Goal: Task Accomplishment & Management: Complete application form

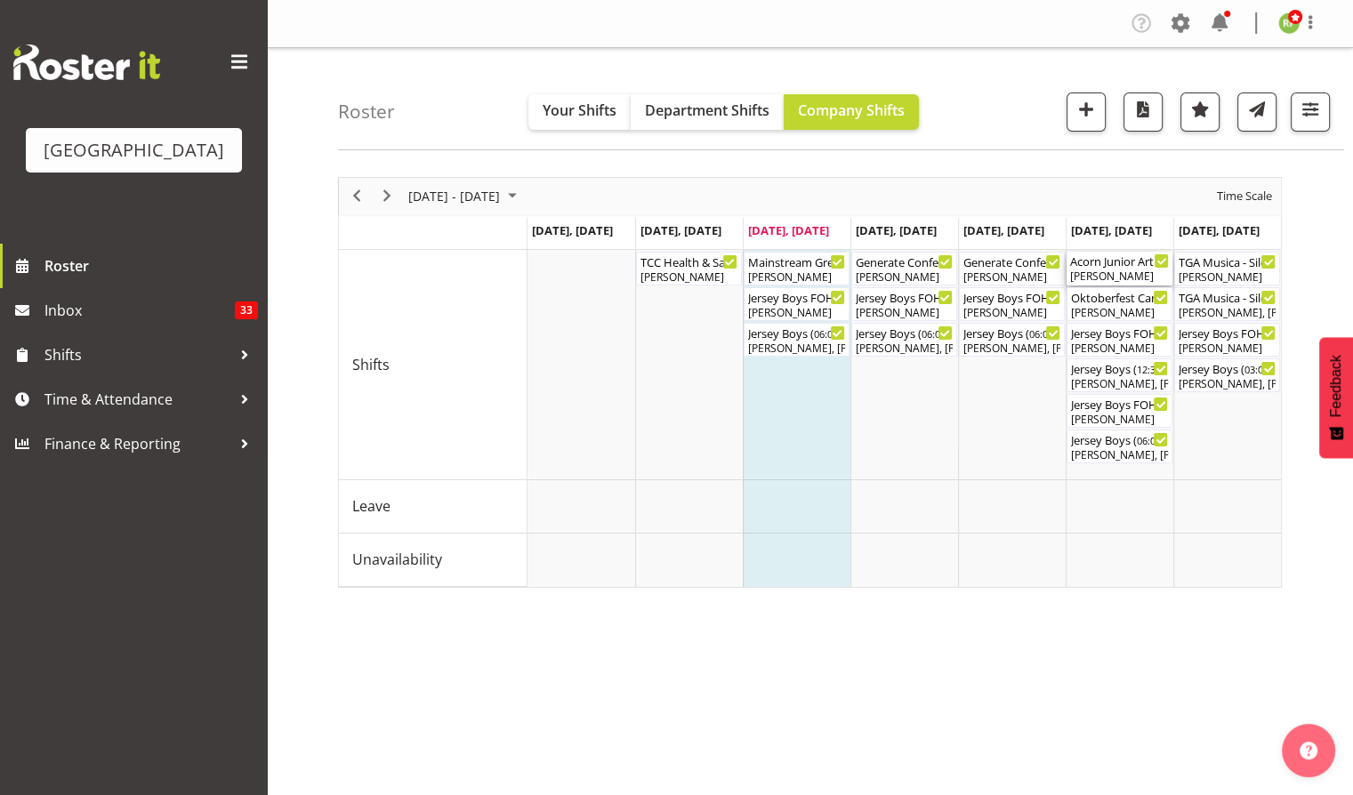
click at [1103, 269] on div "Acorn Junior Art Awards - X-Space (Assist Customer in Packing Out) ( 09:45 AM -…" at bounding box center [1119, 269] width 99 height 34
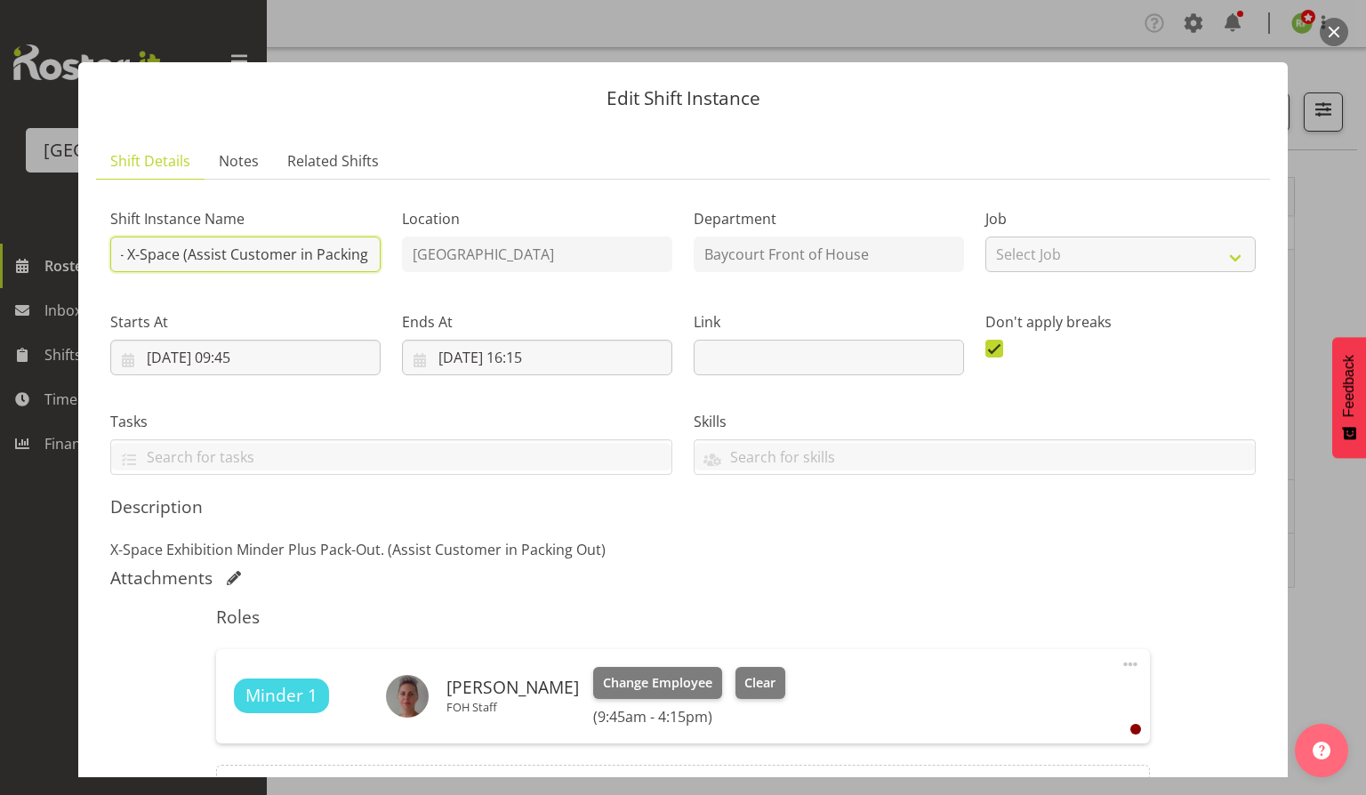
scroll to position [0, 194]
drag, startPoint x: 120, startPoint y: 251, endPoint x: 390, endPoint y: 228, distance: 270.5
click at [390, 228] on div "Shift Instance Name Acorn Junior Art Awards - X-Space (Assist Customer in Packi…" at bounding box center [683, 334] width 1167 height 302
click at [1333, 34] on button "button" at bounding box center [1334, 32] width 28 height 28
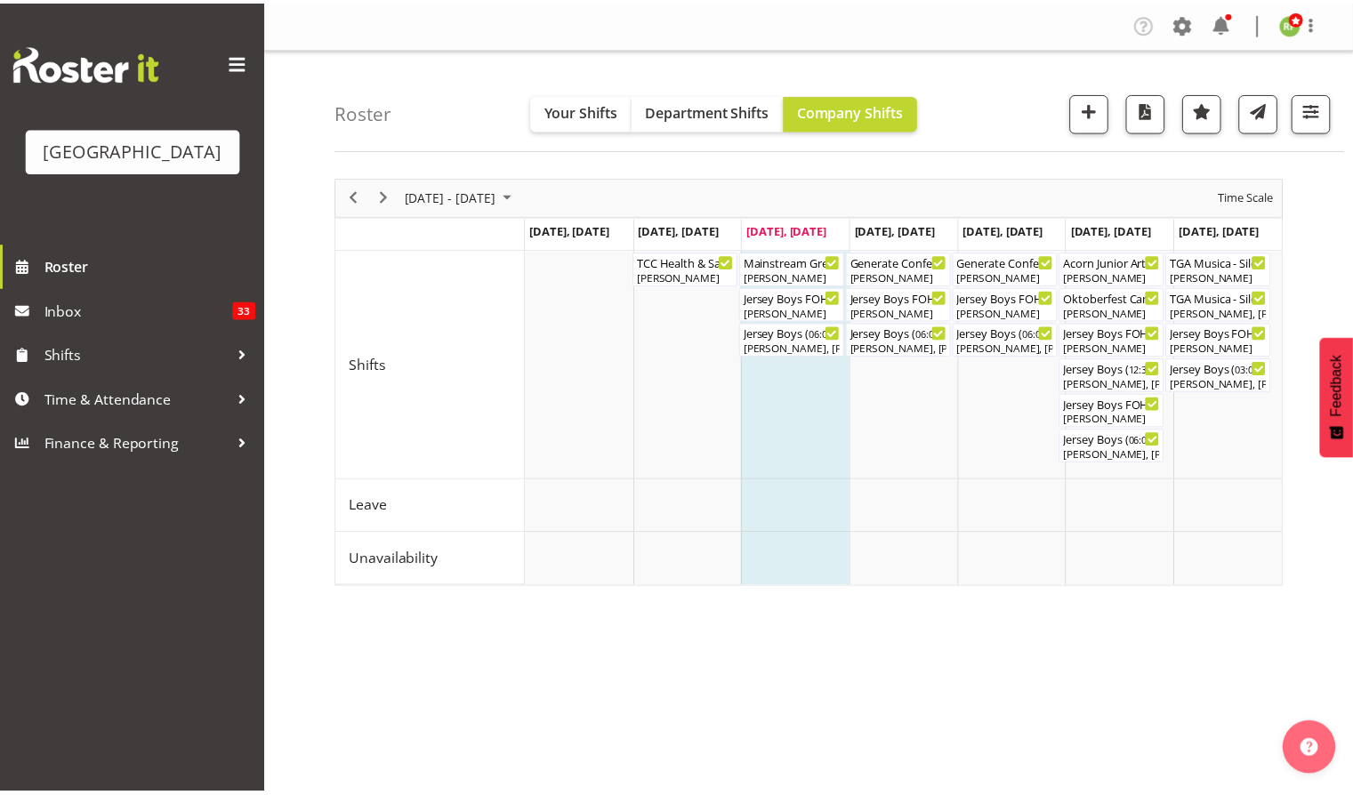
scroll to position [0, 0]
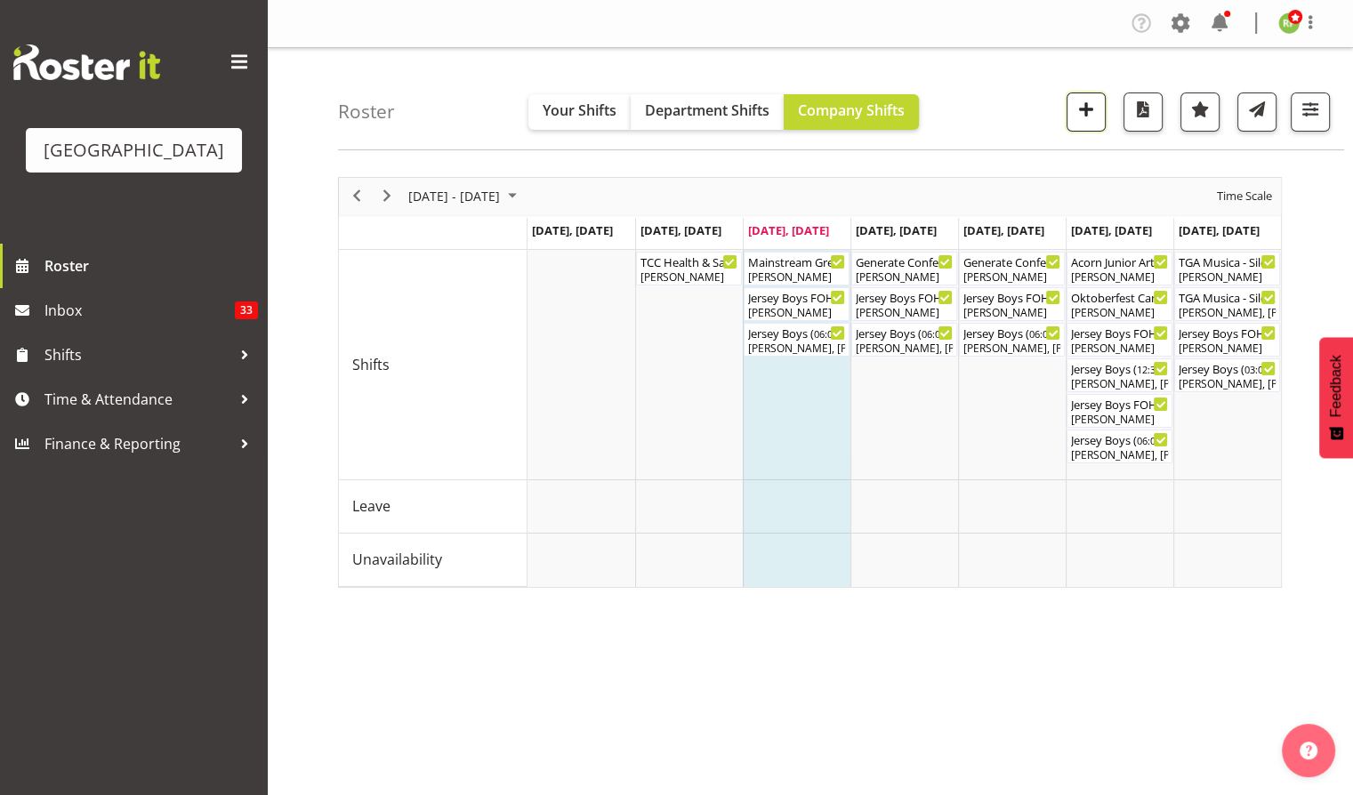
click at [1095, 115] on span "button" at bounding box center [1086, 109] width 23 height 23
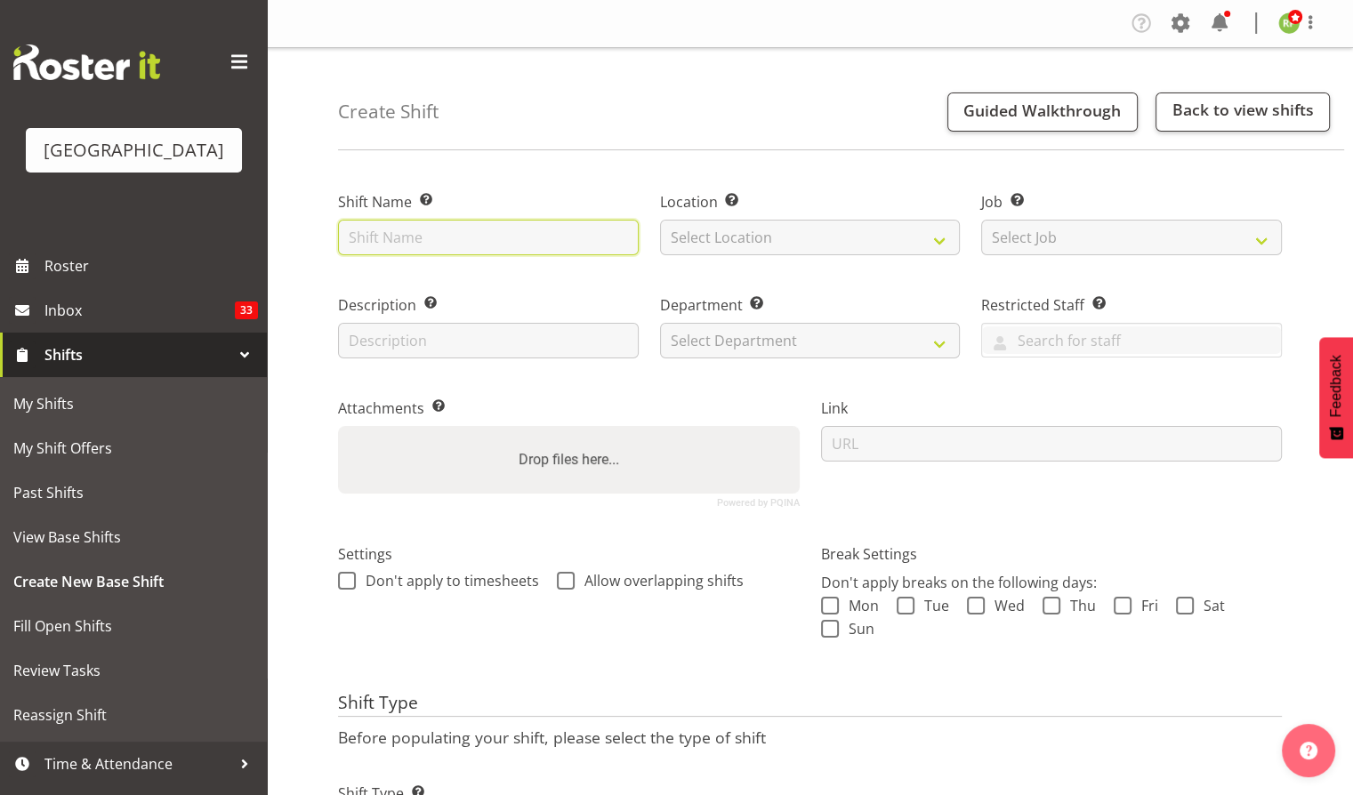
click at [537, 241] on input "text" at bounding box center [488, 238] width 301 height 36
paste input "Acorn Junior Art Awards - X-Space (Assist Customer in Packing Out)"
type input "Acorn Junior Art Awards - X-Space"
click at [641, 175] on div "Shift Name Enter a name for the shift (e.g. Day Shift). Acorn Junior Art Awards…" at bounding box center [488, 217] width 322 height 103
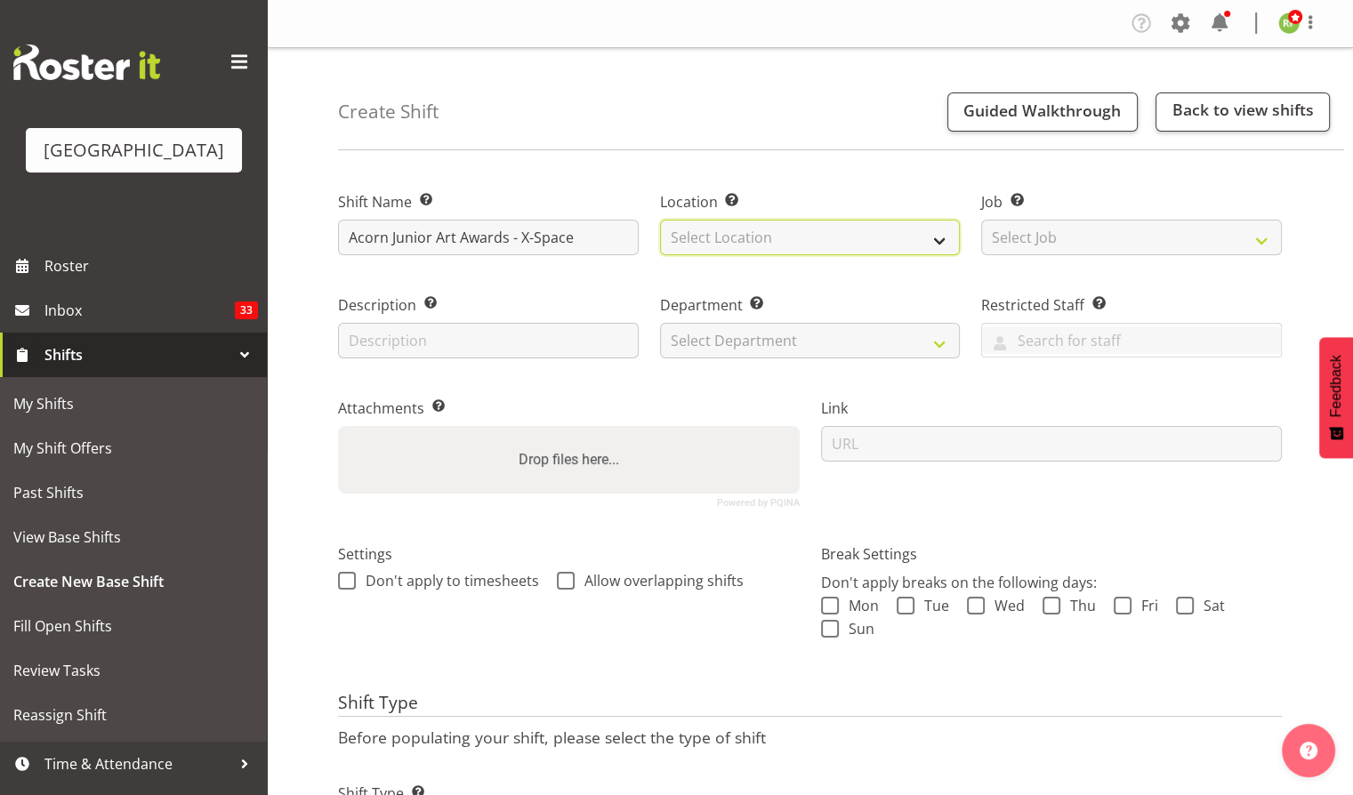
click at [833, 223] on select "Select Location Baycourt Community and Arts Centre Cargo Shed Historic Village" at bounding box center [810, 238] width 301 height 36
select select "1115"
click at [660, 220] on select "Select Location Baycourt Community and Arts Centre Cargo Shed Historic Village" at bounding box center [810, 238] width 301 height 36
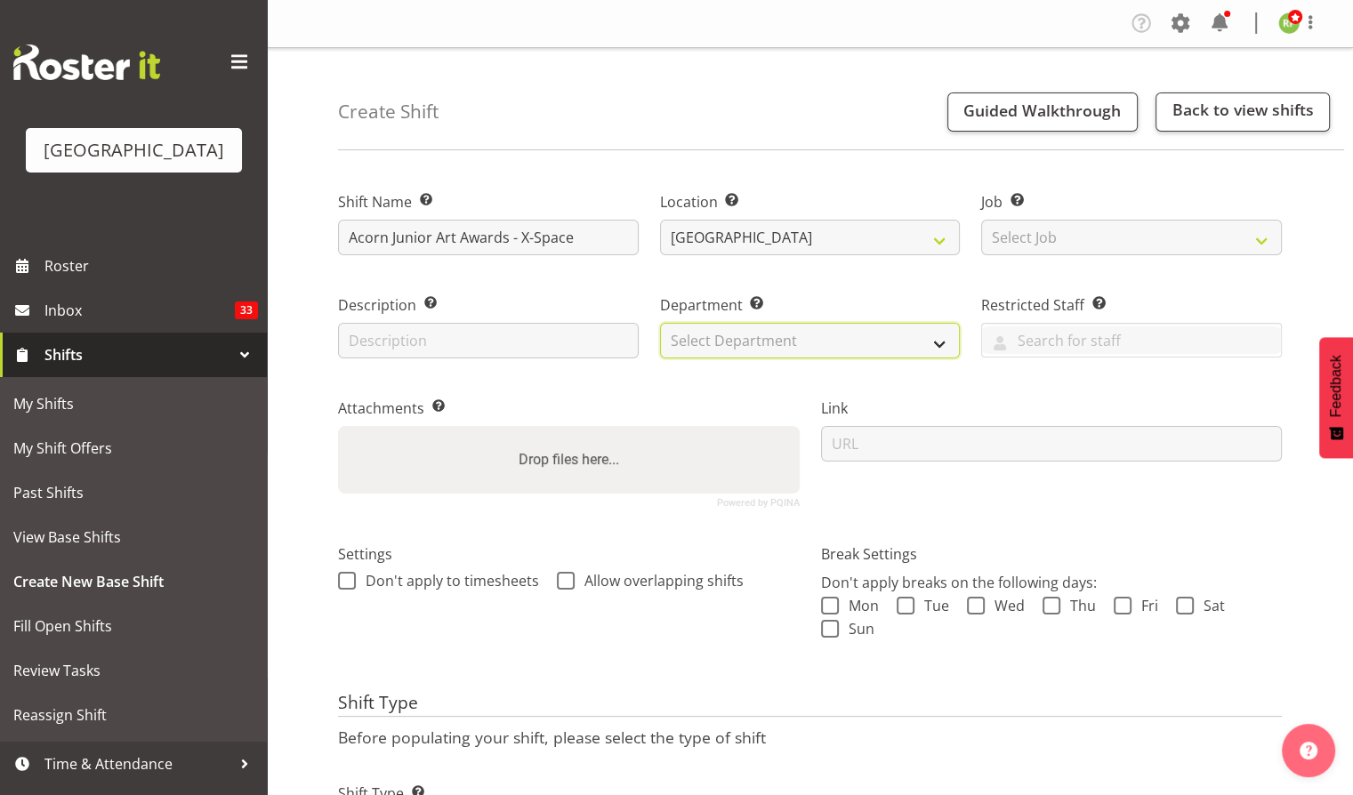
click at [751, 336] on select "Select Department Baycourt Box Office Baycourt Front of House Baycourt Technica…" at bounding box center [810, 341] width 301 height 36
select select "791"
click at [660, 323] on select "Select Department Baycourt Box Office Baycourt Front of House Baycourt Technica…" at bounding box center [810, 341] width 301 height 36
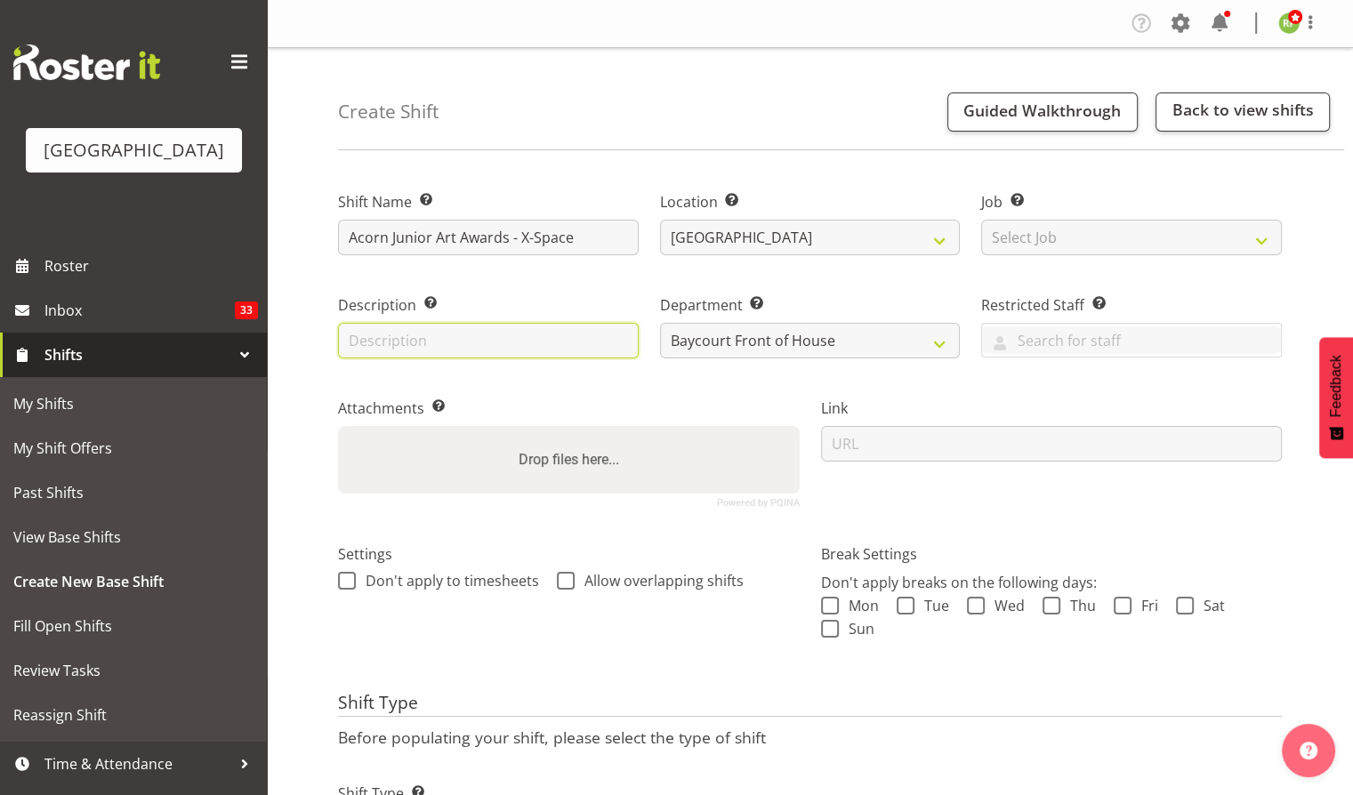
click at [404, 347] on input "text" at bounding box center [488, 341] width 301 height 36
type input "Minder Shift"
click at [711, 627] on div "Settings Don't apply to timesheets Allow overlapping shifts" at bounding box center [568, 601] width 483 height 164
click at [825, 608] on span at bounding box center [830, 606] width 18 height 18
click at [825, 608] on input "Mon" at bounding box center [827, 606] width 12 height 12
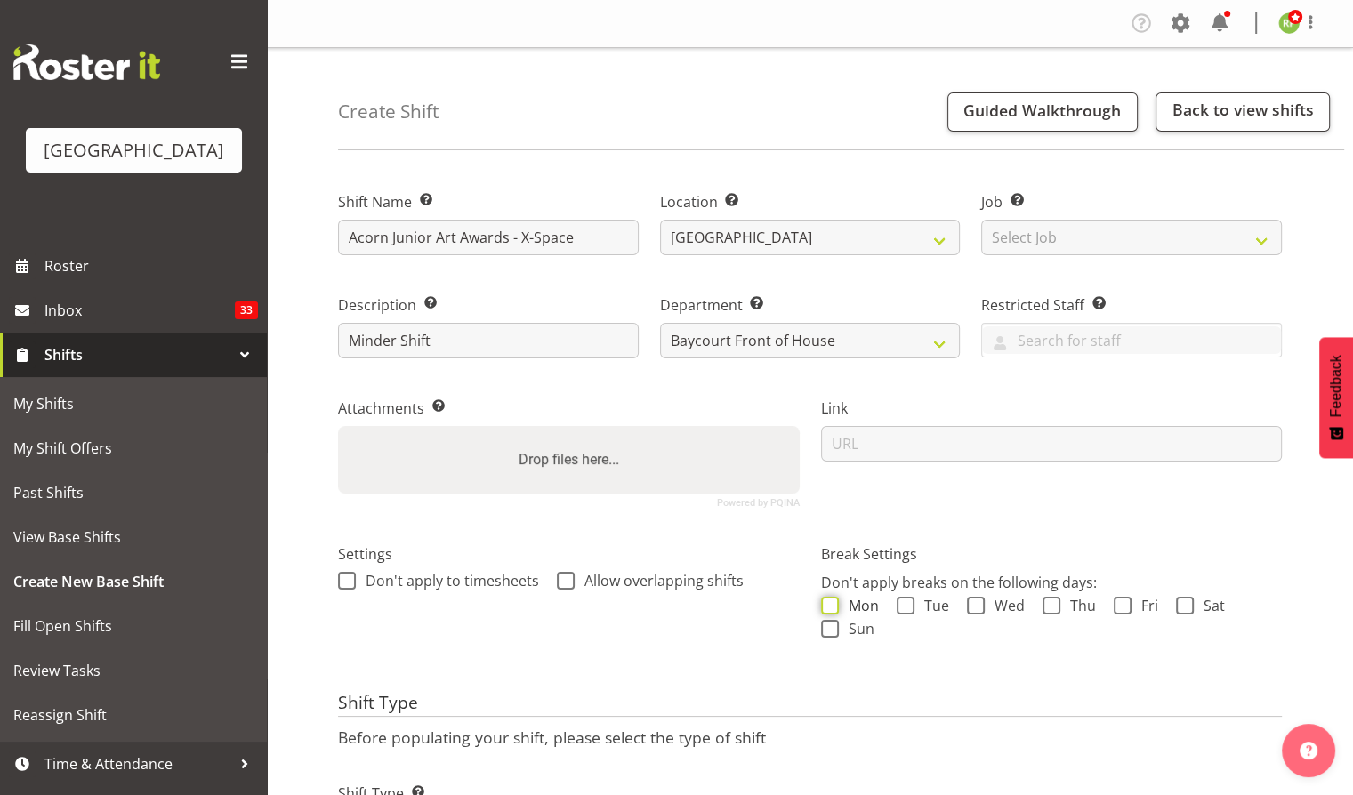
checkbox input "true"
click at [903, 603] on span at bounding box center [906, 606] width 18 height 18
click at [903, 603] on input "Tue" at bounding box center [903, 606] width 12 height 12
checkbox input "true"
click at [989, 608] on span "Wed" at bounding box center [1005, 606] width 40 height 18
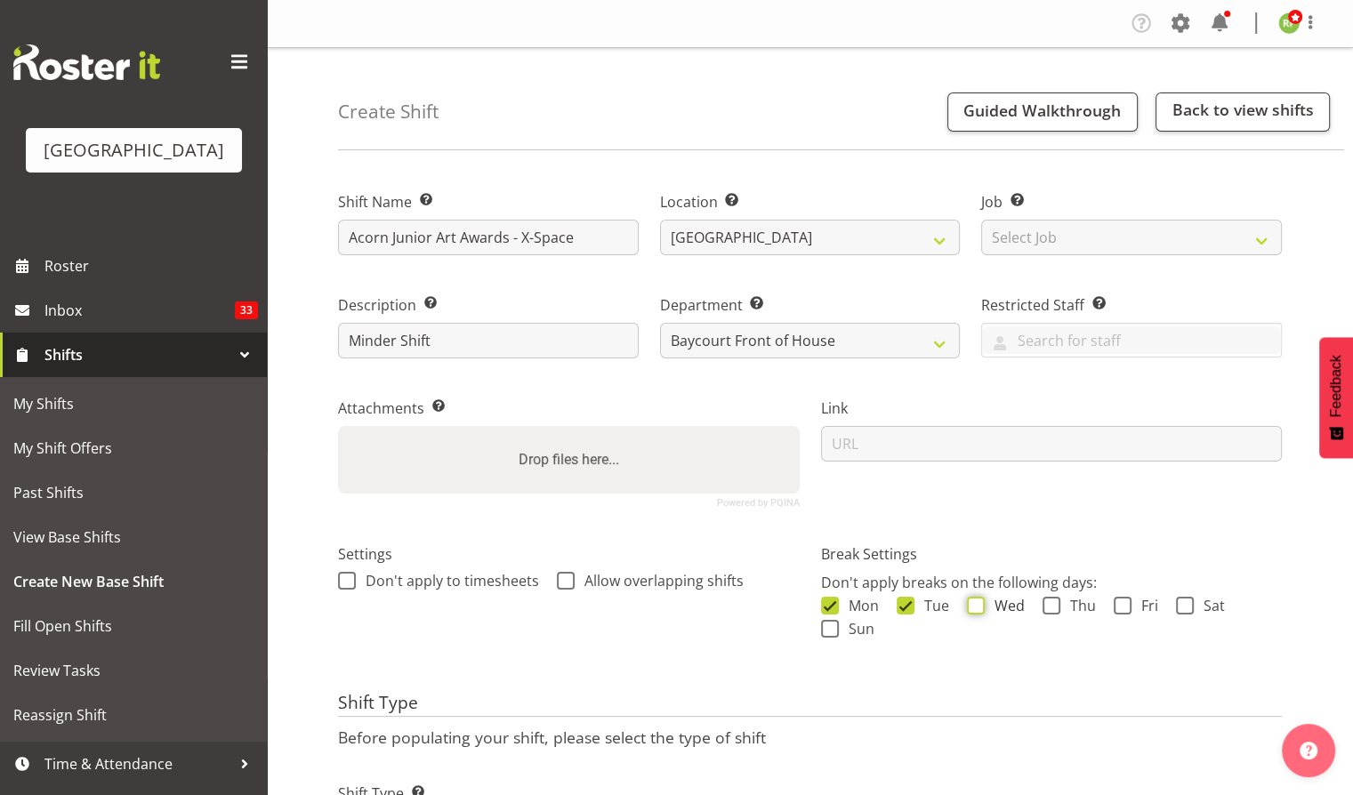
click at [978, 608] on input "Wed" at bounding box center [973, 606] width 12 height 12
checkbox input "true"
click at [1046, 605] on span at bounding box center [1052, 606] width 18 height 18
click at [1046, 605] on input "Thu" at bounding box center [1049, 606] width 12 height 12
checkbox input "true"
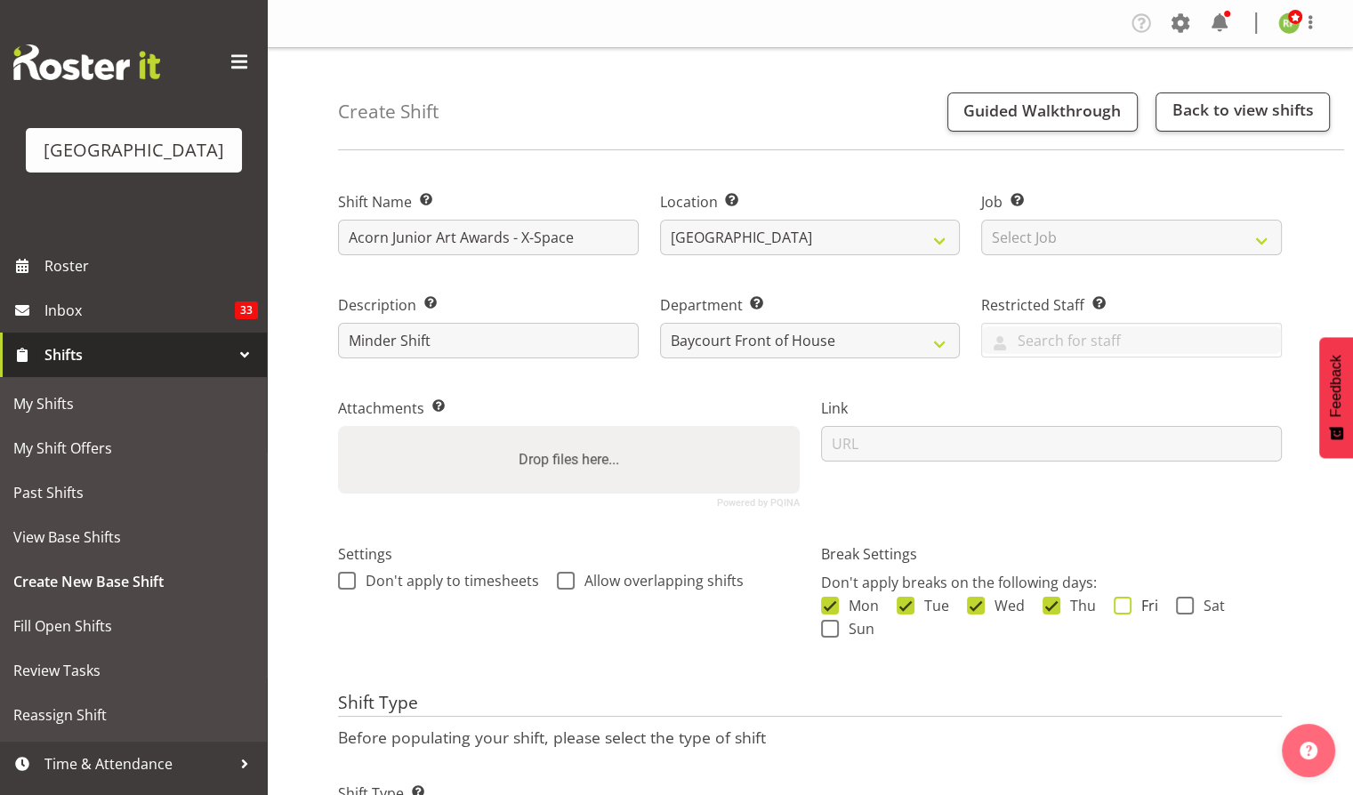
click at [1131, 607] on span "Fri" at bounding box center [1144, 606] width 27 height 18
click at [1125, 607] on input "Fri" at bounding box center [1120, 606] width 12 height 12
checkbox input "true"
click at [1172, 603] on div "Mon Tue Wed Thu Fri Sat Sun" at bounding box center [1052, 620] width 462 height 46
click at [1182, 604] on span at bounding box center [1185, 606] width 18 height 18
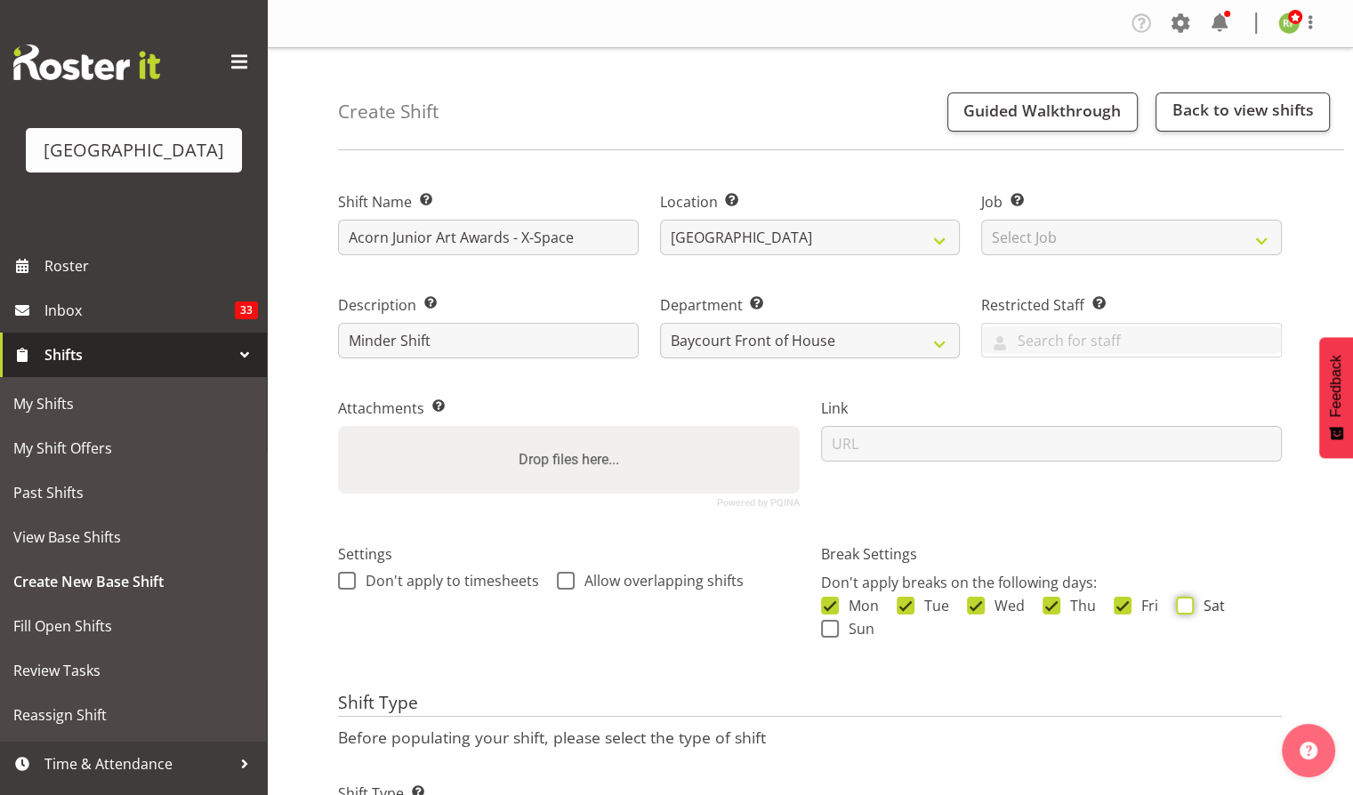
click at [1182, 604] on input "Sat" at bounding box center [1182, 606] width 12 height 12
checkbox input "true"
click at [830, 631] on span at bounding box center [830, 629] width 18 height 18
click at [830, 631] on input "Sun" at bounding box center [827, 629] width 12 height 12
checkbox input "true"
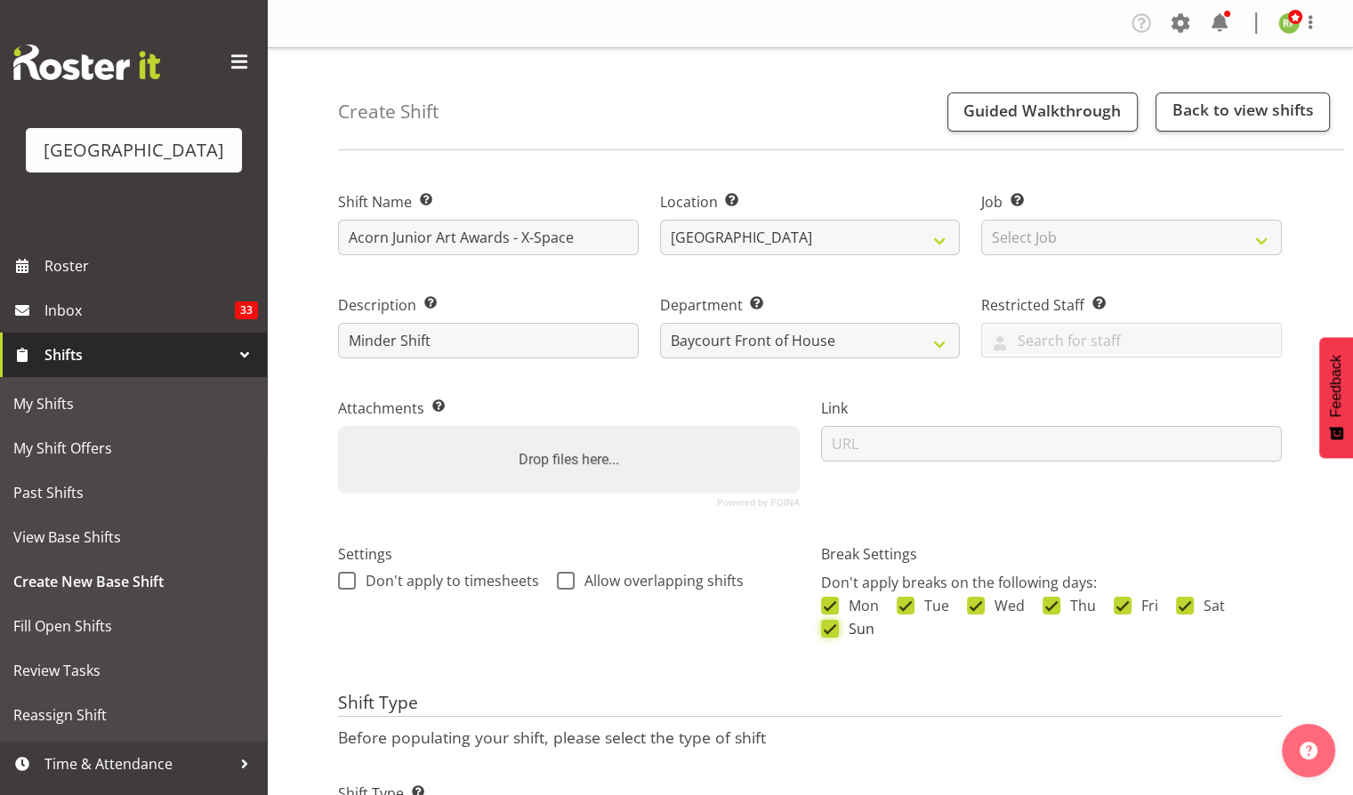
scroll to position [107, 0]
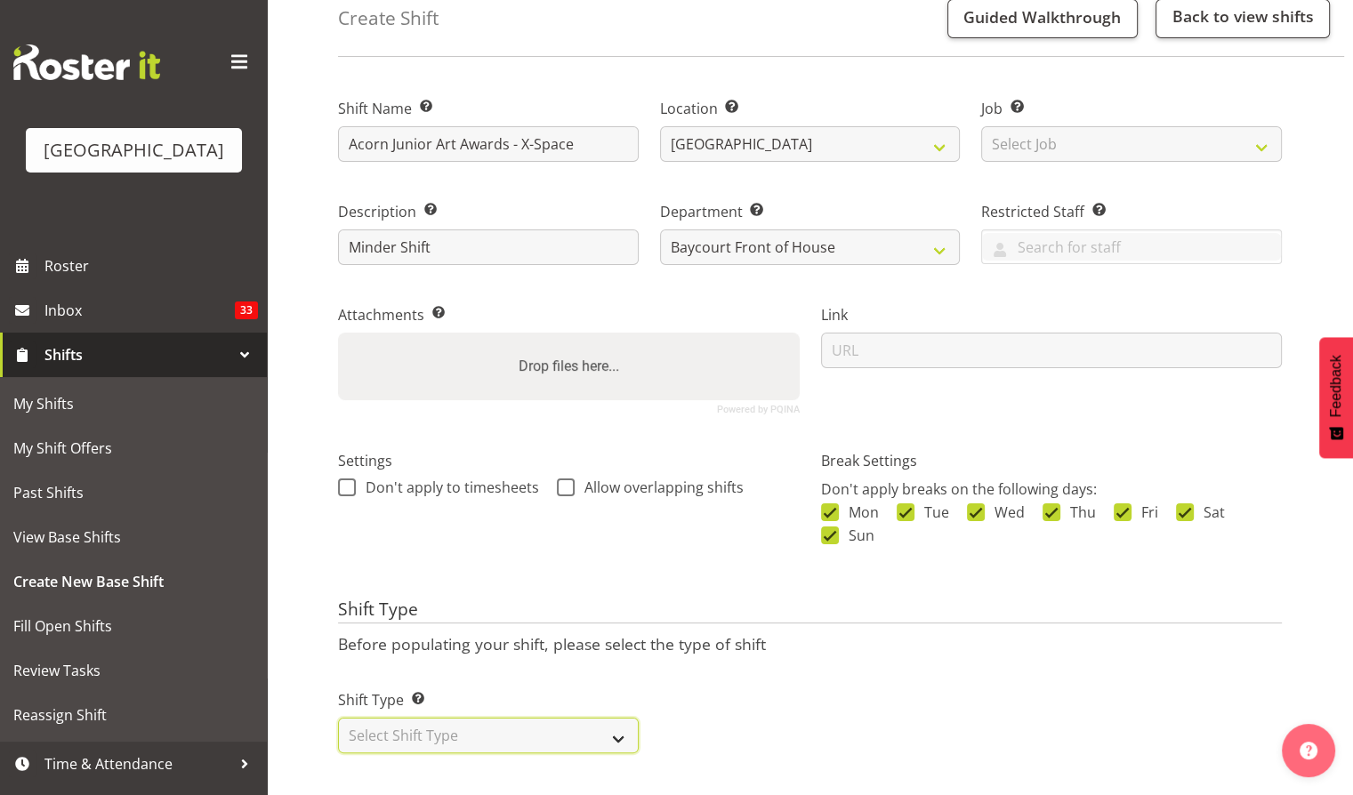
click at [415, 723] on select "Select Shift Type One Off Shift Recurring Shift Rotating Shift" at bounding box center [488, 736] width 301 height 36
select select "one_off"
click at [338, 718] on select "Select Shift Type One Off Shift Recurring Shift Rotating Shift" at bounding box center [488, 736] width 301 height 36
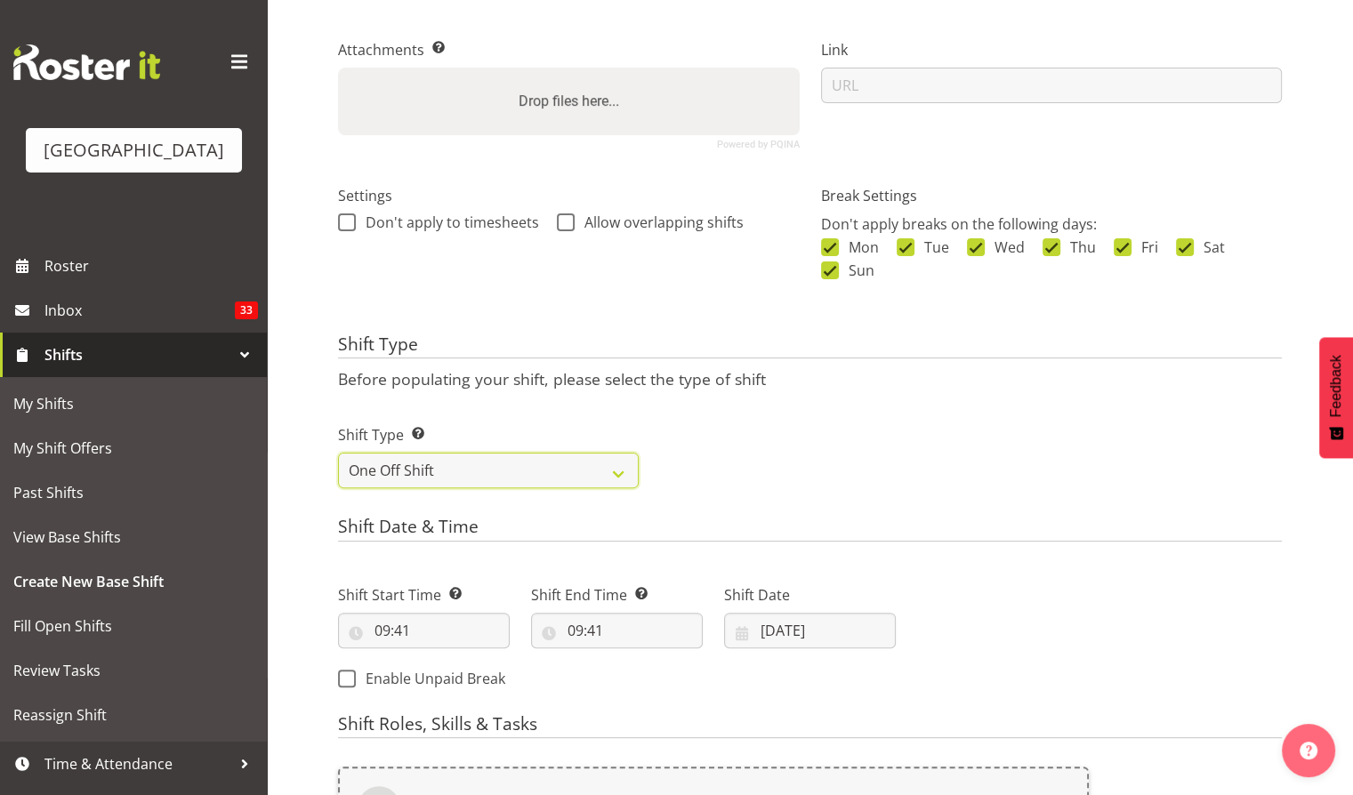
scroll to position [491, 0]
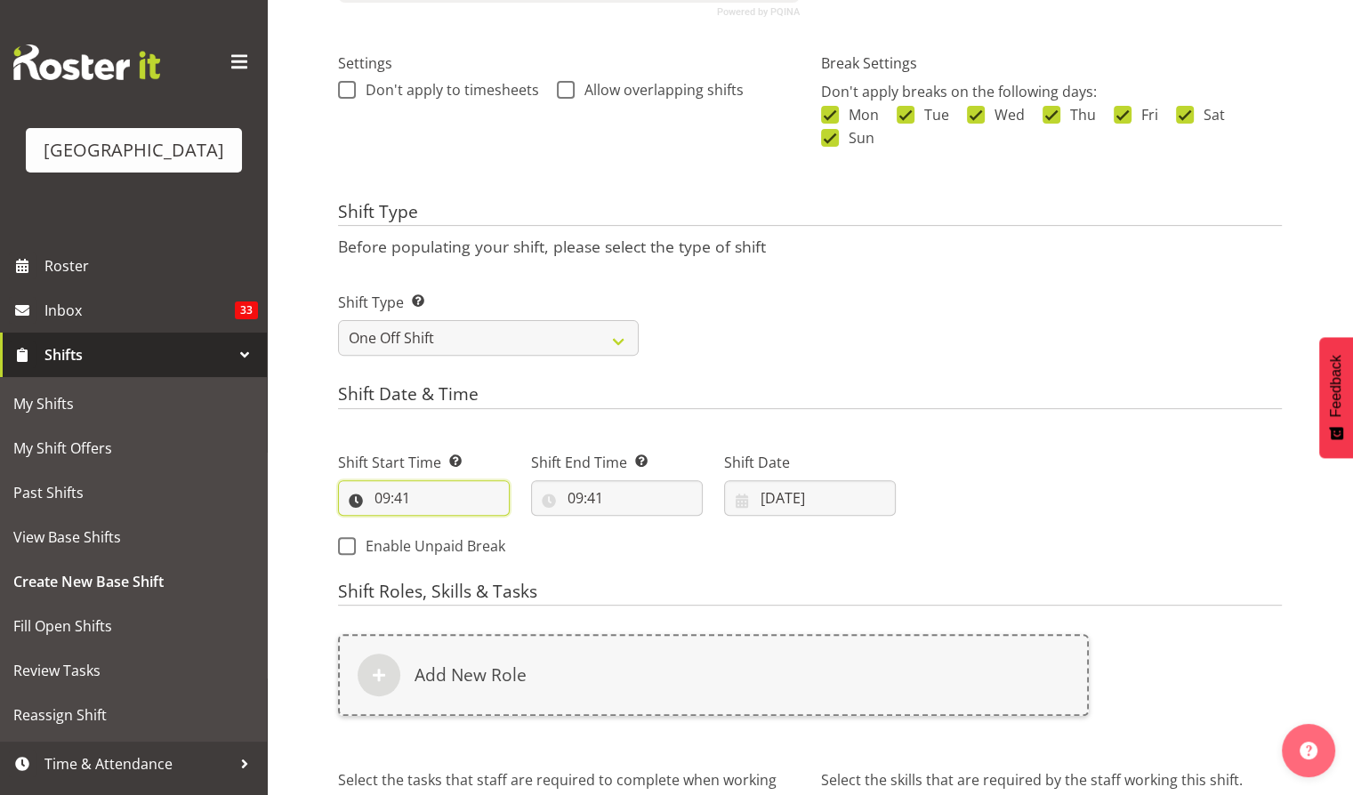
click at [377, 513] on input "09:41" at bounding box center [424, 498] width 172 height 36
click at [466, 539] on select "00 01 02 03 04 05 06 07 08 09 10 11 12 13 14 15 16 17 18 19 20 21 22 23" at bounding box center [459, 545] width 40 height 36
select select "10"
click at [439, 527] on select "00 01 02 03 04 05 06 07 08 09 10 11 12 13 14 15 16 17 18 19 20 21 22 23" at bounding box center [459, 545] width 40 height 36
type input "10:41"
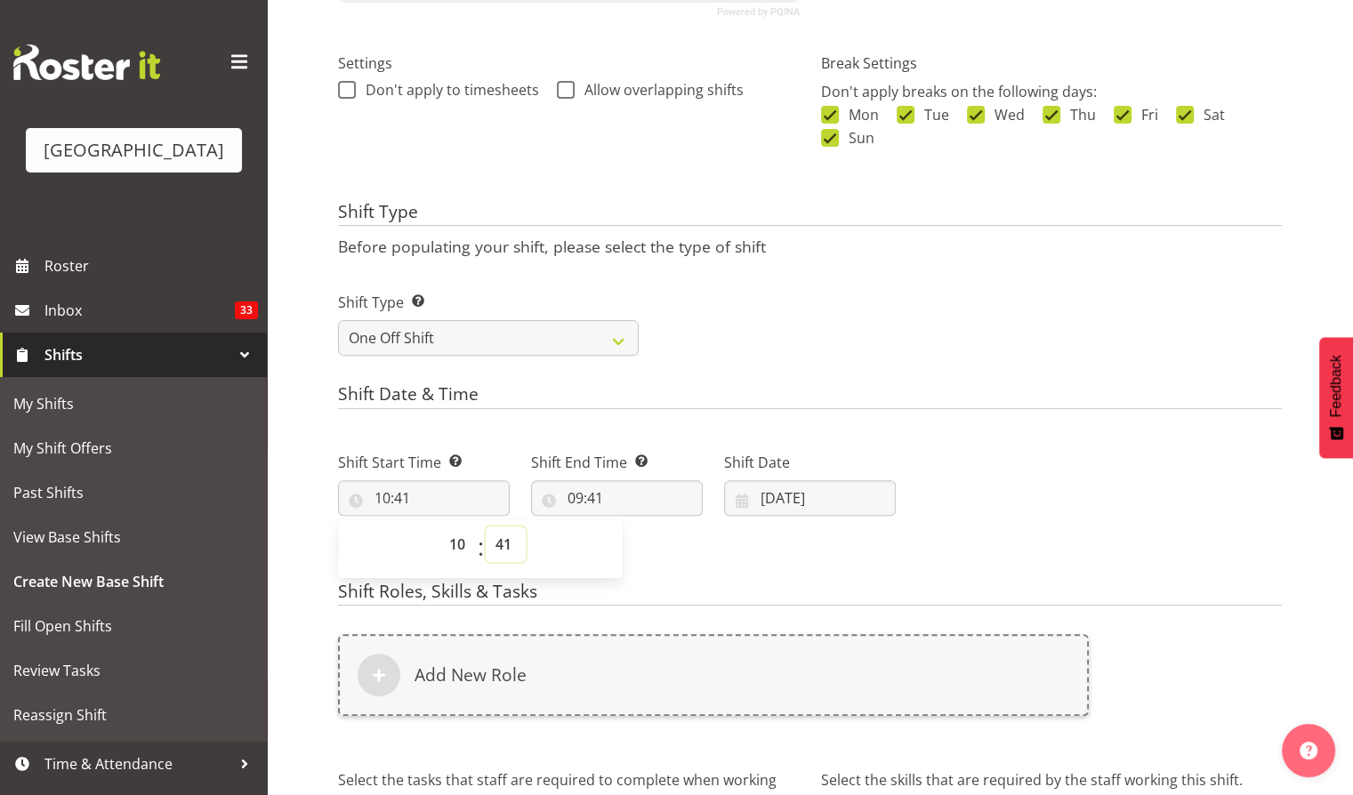
click at [506, 539] on select "00 01 02 03 04 05 06 07 08 09 10 11 12 13 14 15 16 17 18 19 20 21 22 23 24 25 2…" at bounding box center [506, 545] width 40 height 36
select select "0"
type input "10:00"
click at [603, 480] on input "09:41" at bounding box center [617, 498] width 172 height 36
click at [647, 544] on select "00 01 02 03 04 05 06 07 08 09 10 11 12 13 14 15 16 17 18 19 20 21 22 23" at bounding box center [652, 545] width 40 height 36
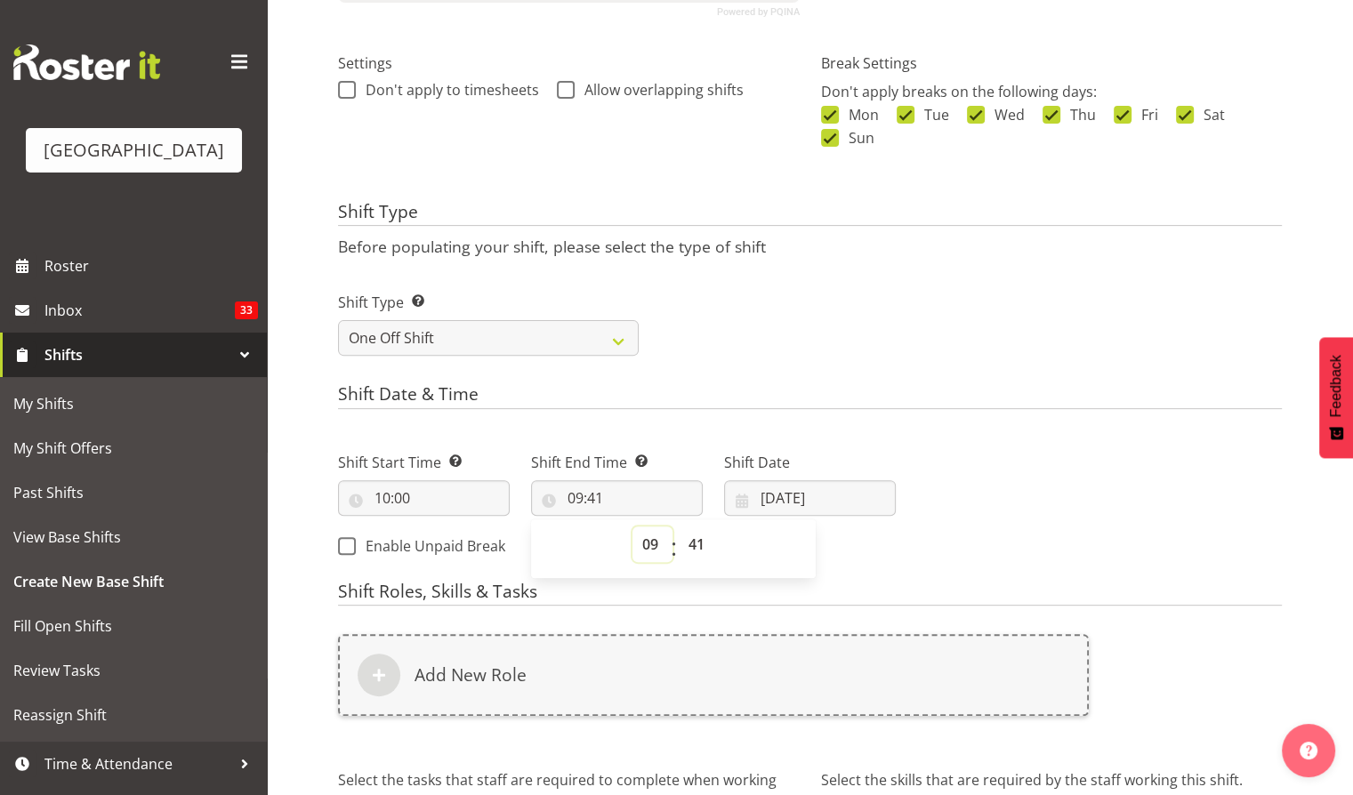
select select "14"
click at [632, 527] on select "00 01 02 03 04 05 06 07 08 09 10 11 12 13 14 15 16 17 18 19 20 21 22 23" at bounding box center [652, 545] width 40 height 36
type input "14:41"
click at [696, 541] on select "00 01 02 03 04 05 06 07 08 09 10 11 12 13 14 15 16 17 18 19 20 21 22 23 24 25 2…" at bounding box center [699, 545] width 40 height 36
select select "0"
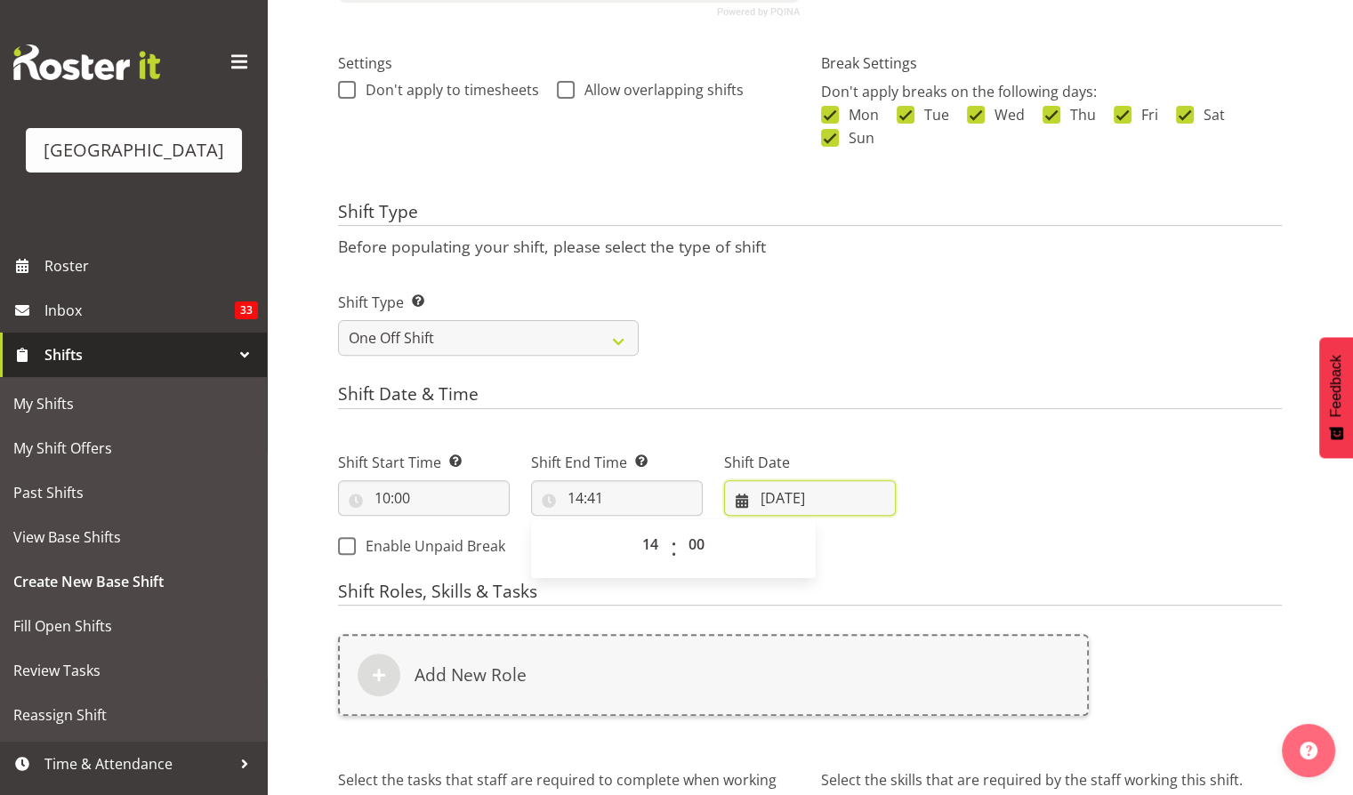
type input "14:00"
click at [811, 499] on input "17/09/2025" at bounding box center [810, 498] width 172 height 36
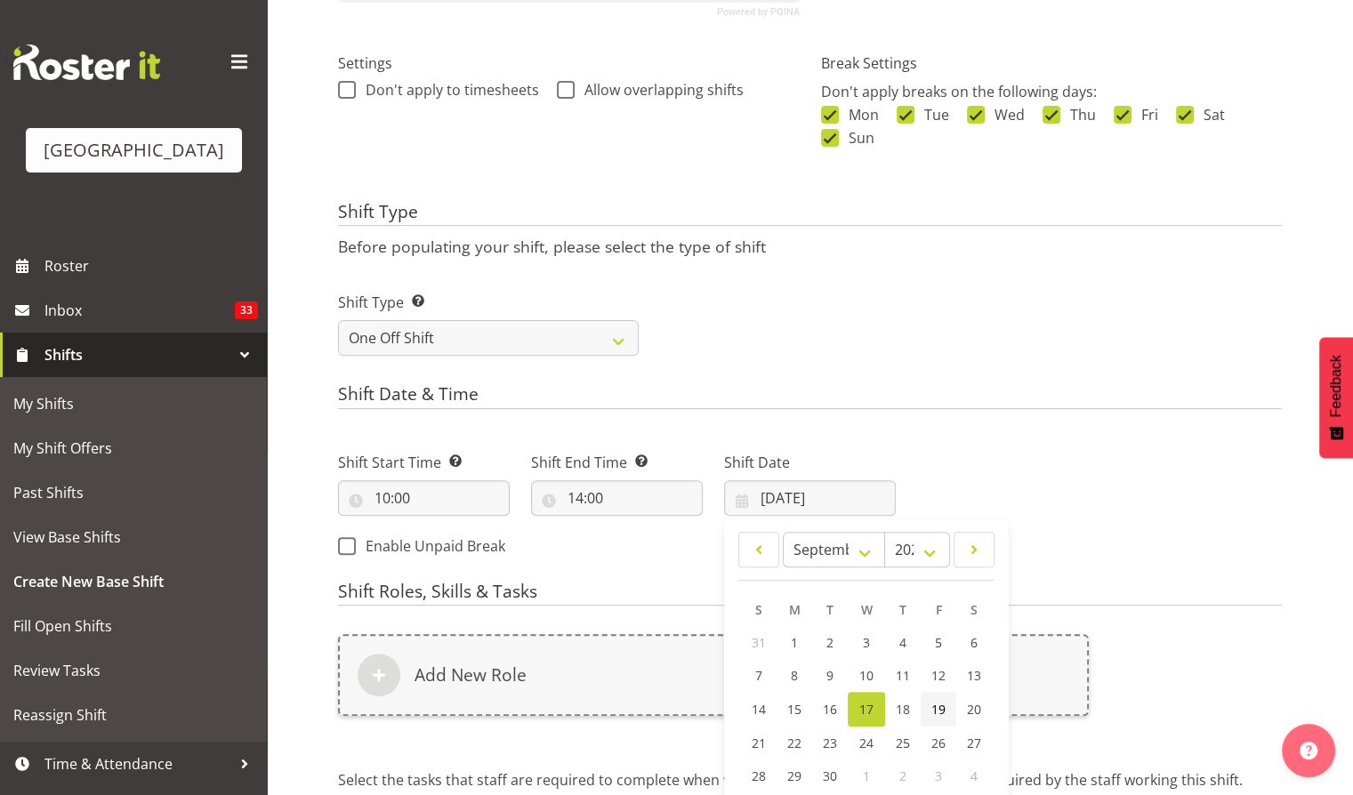
click at [938, 710] on span "19" at bounding box center [938, 709] width 14 height 17
type input "19/09/2025"
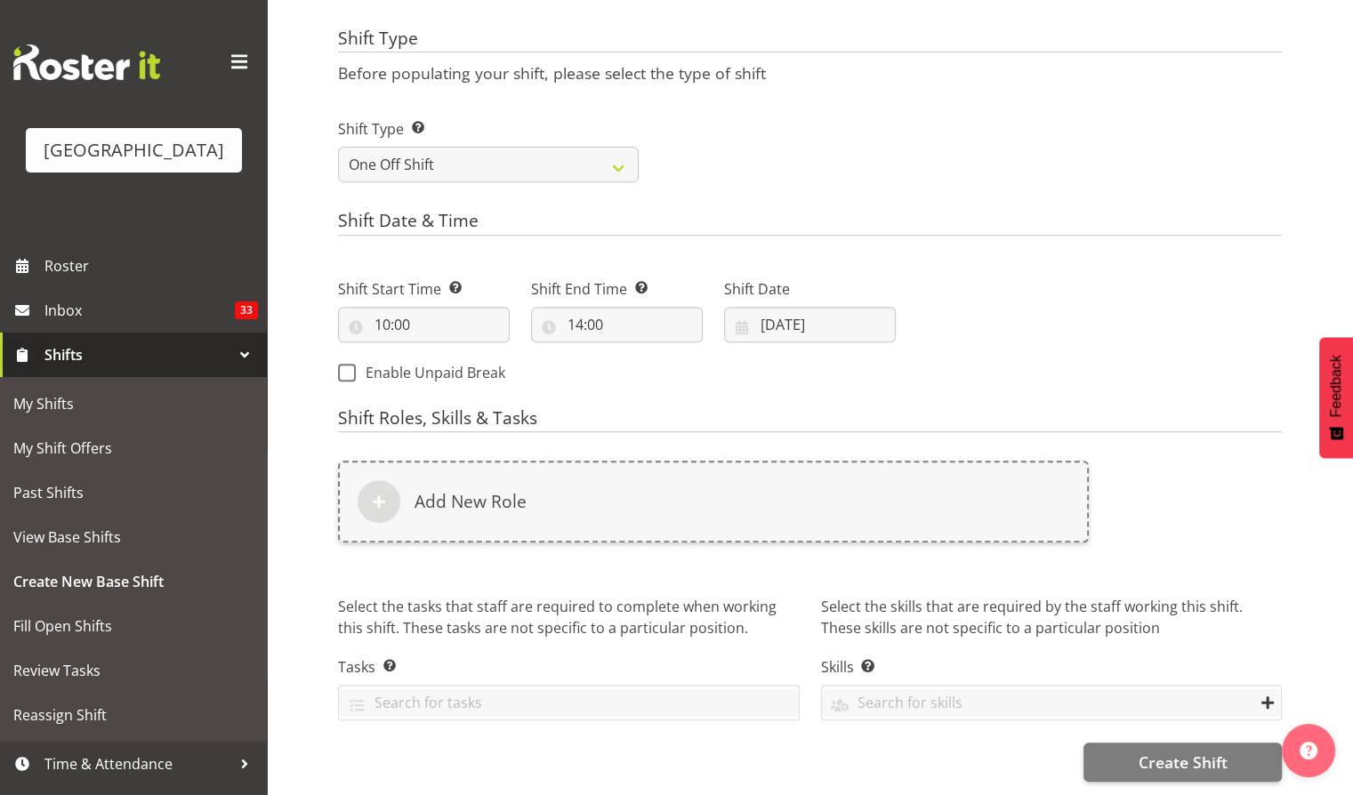
scroll to position [677, 0]
click at [684, 450] on div "Add New Role" at bounding box center [713, 512] width 772 height 125
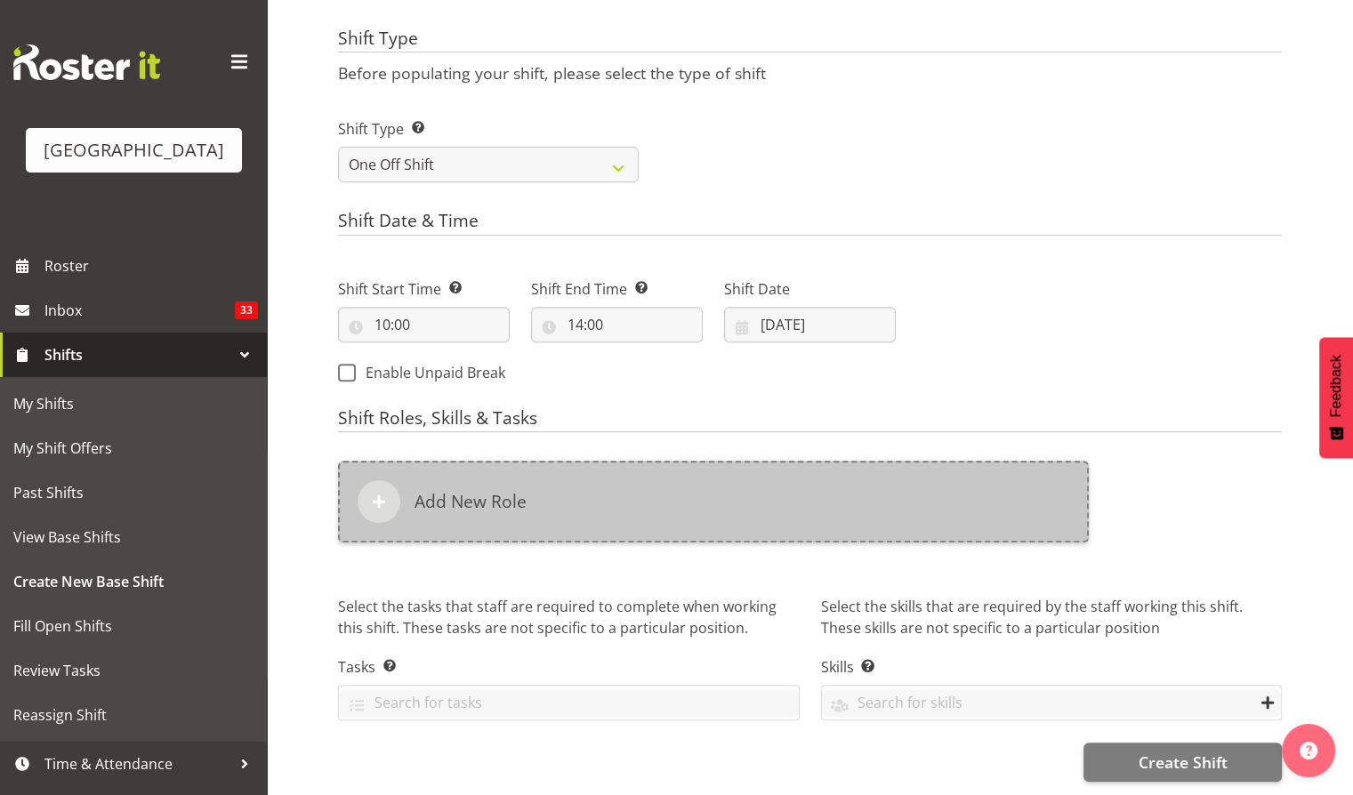
click at [664, 474] on div "Add New Role" at bounding box center [713, 502] width 751 height 82
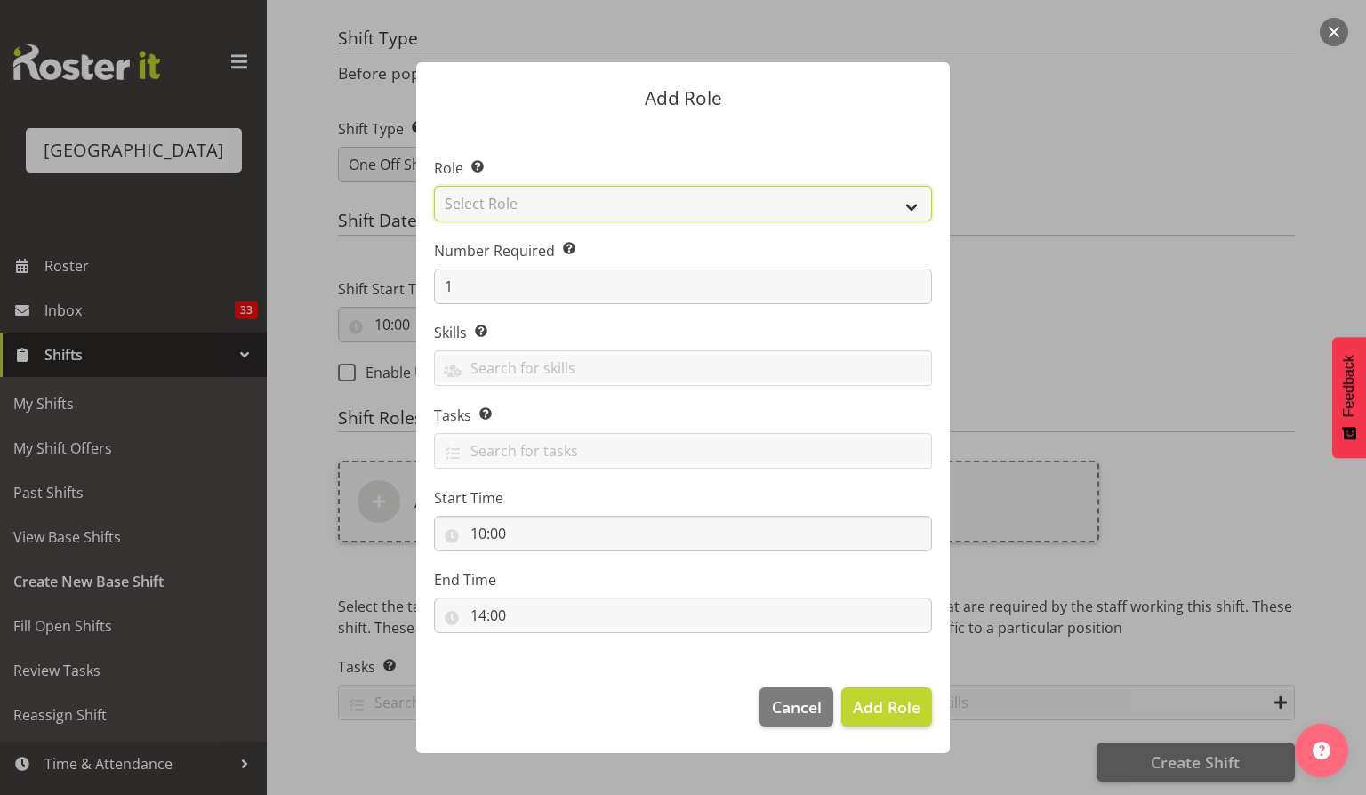
click at [523, 202] on select "Select Role Audio Bar Bar Runner Bar Training Box Office Cargo Shed Venue Rep C…" at bounding box center [683, 204] width 498 height 36
select select "1294"
click at [434, 186] on select "Select Role Audio Bar Bar Runner Bar Training Box Office Cargo Shed Venue Rep C…" at bounding box center [683, 204] width 498 height 36
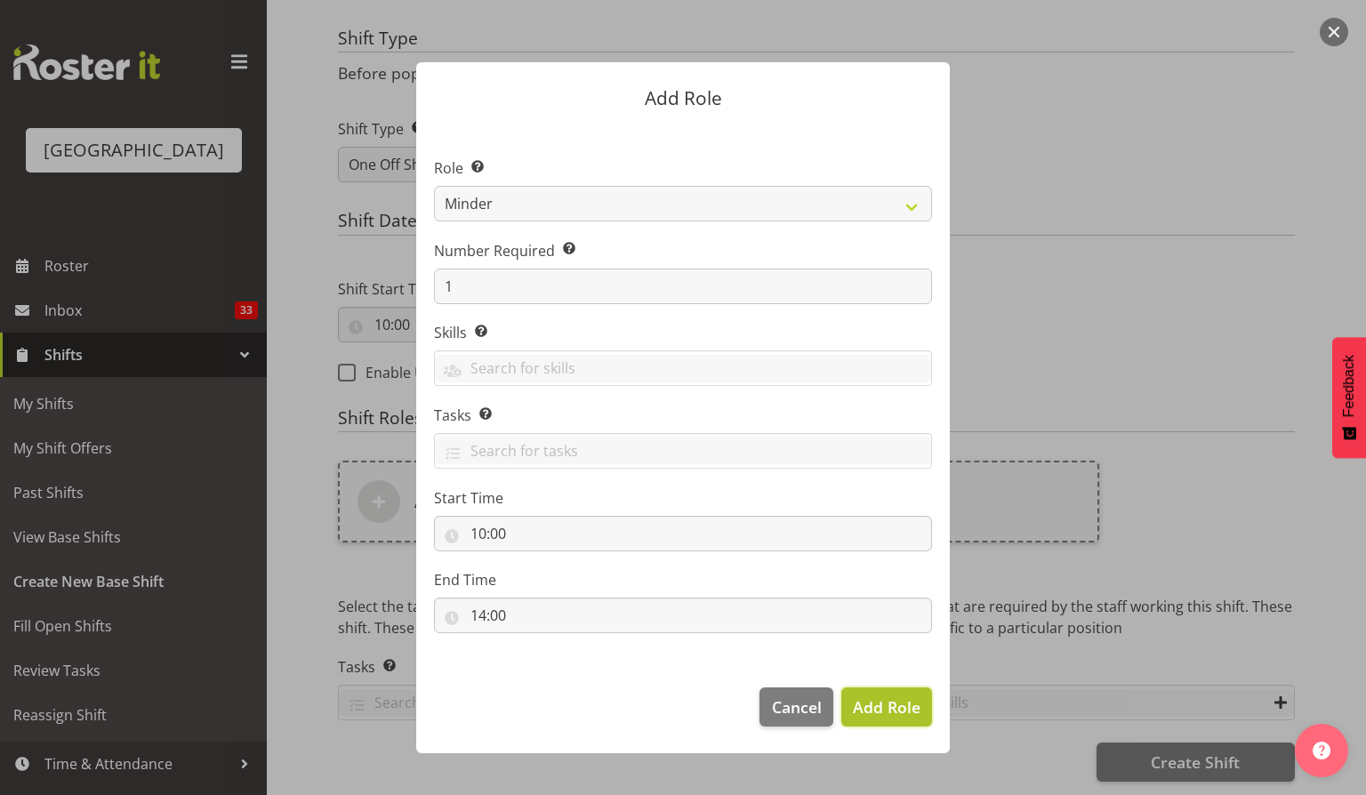
click at [869, 709] on span "Add Role" at bounding box center [887, 707] width 68 height 21
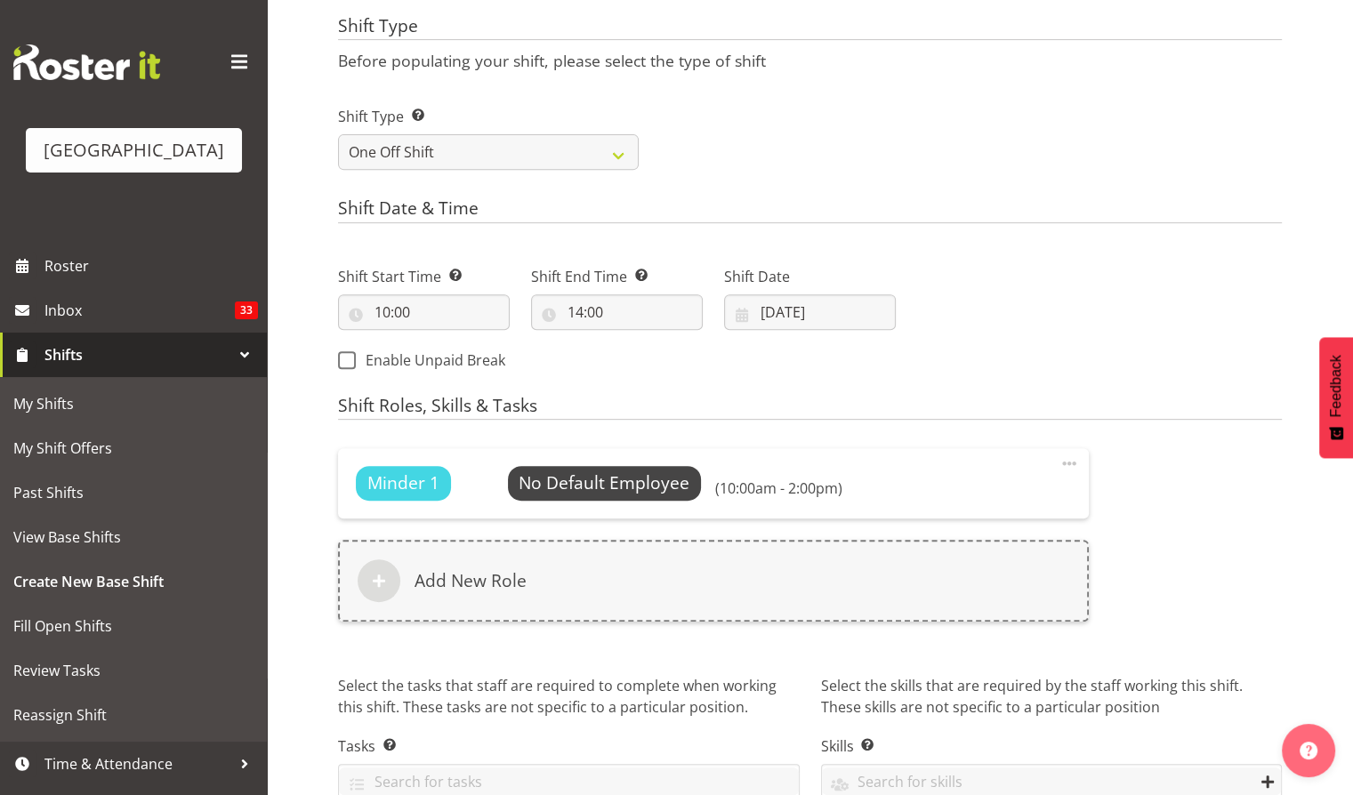
scroll to position [769, 0]
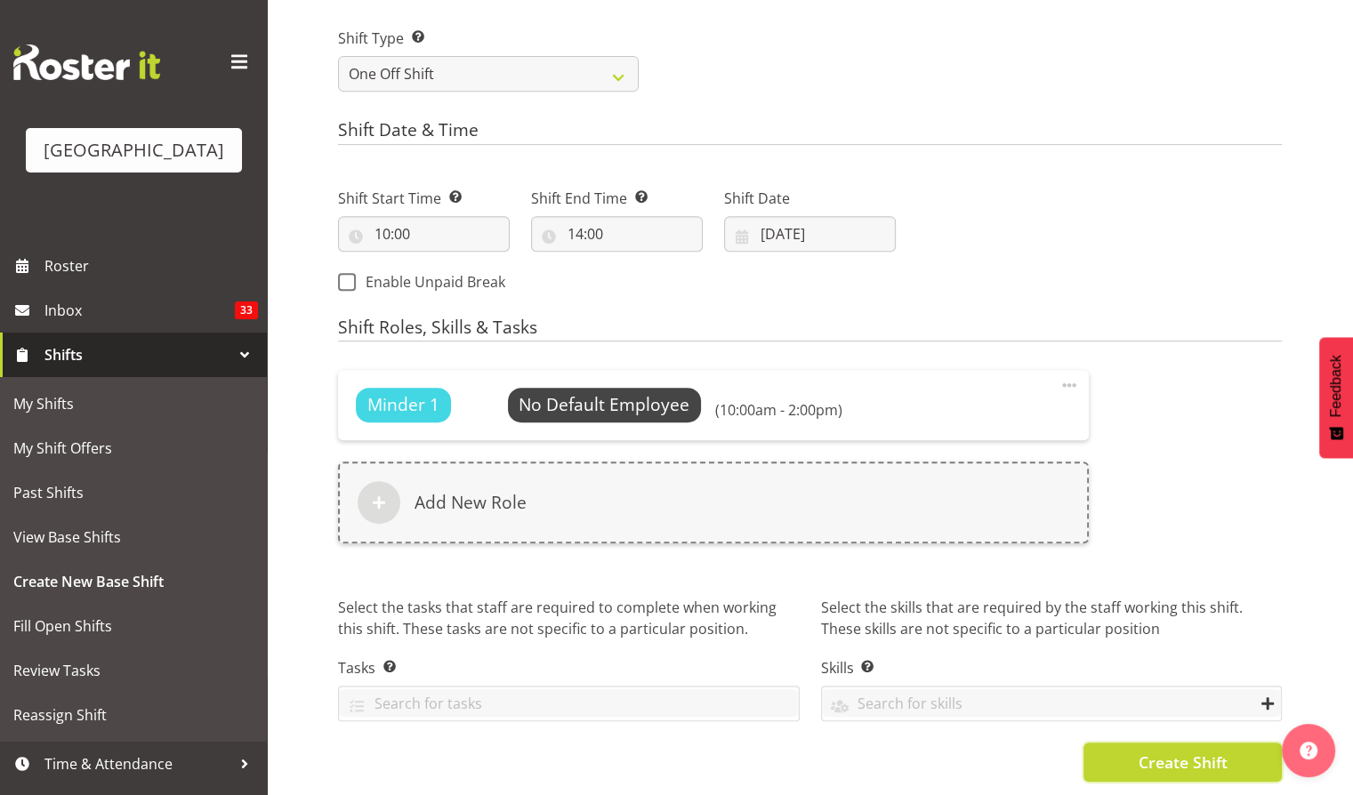
click at [1148, 751] on span "Create Shift" at bounding box center [1182, 762] width 89 height 23
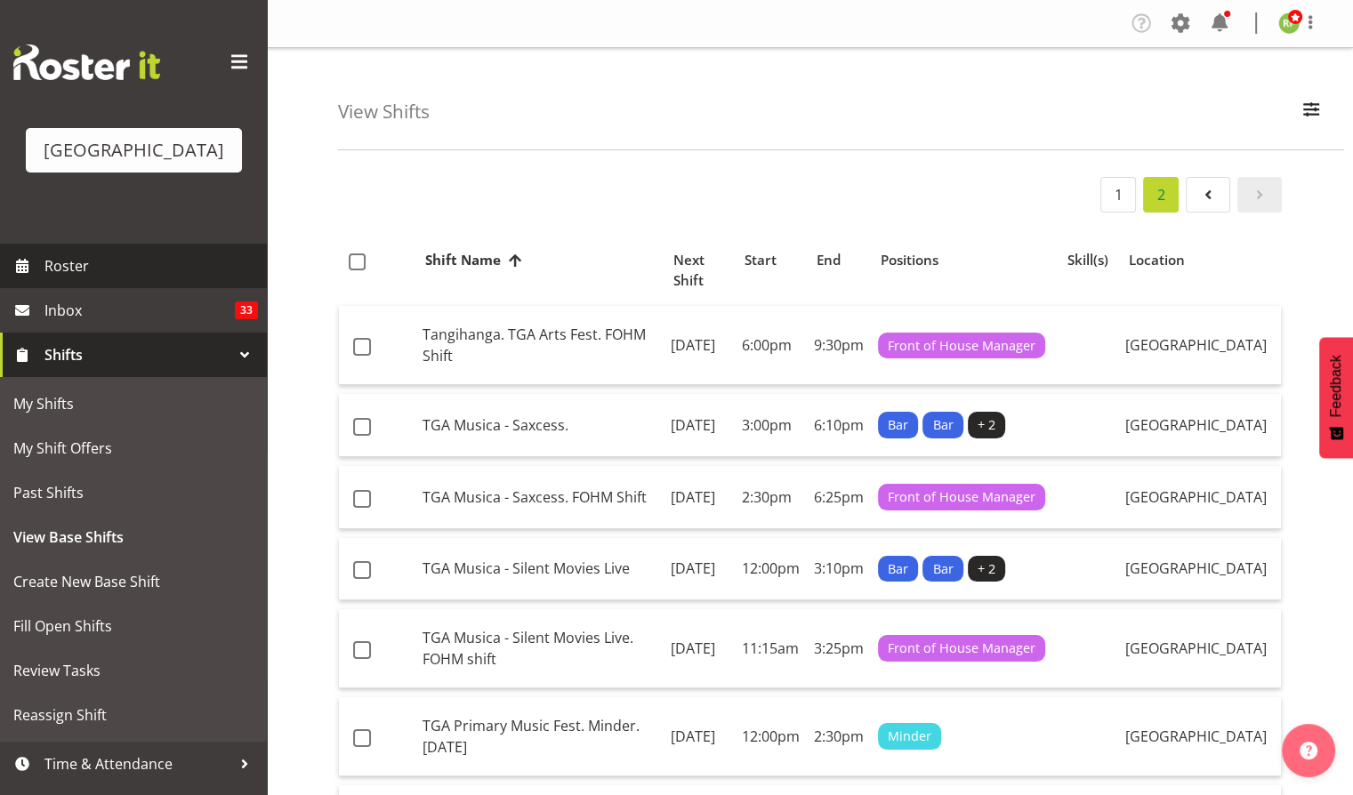
click at [85, 279] on span "Roster" at bounding box center [150, 266] width 213 height 27
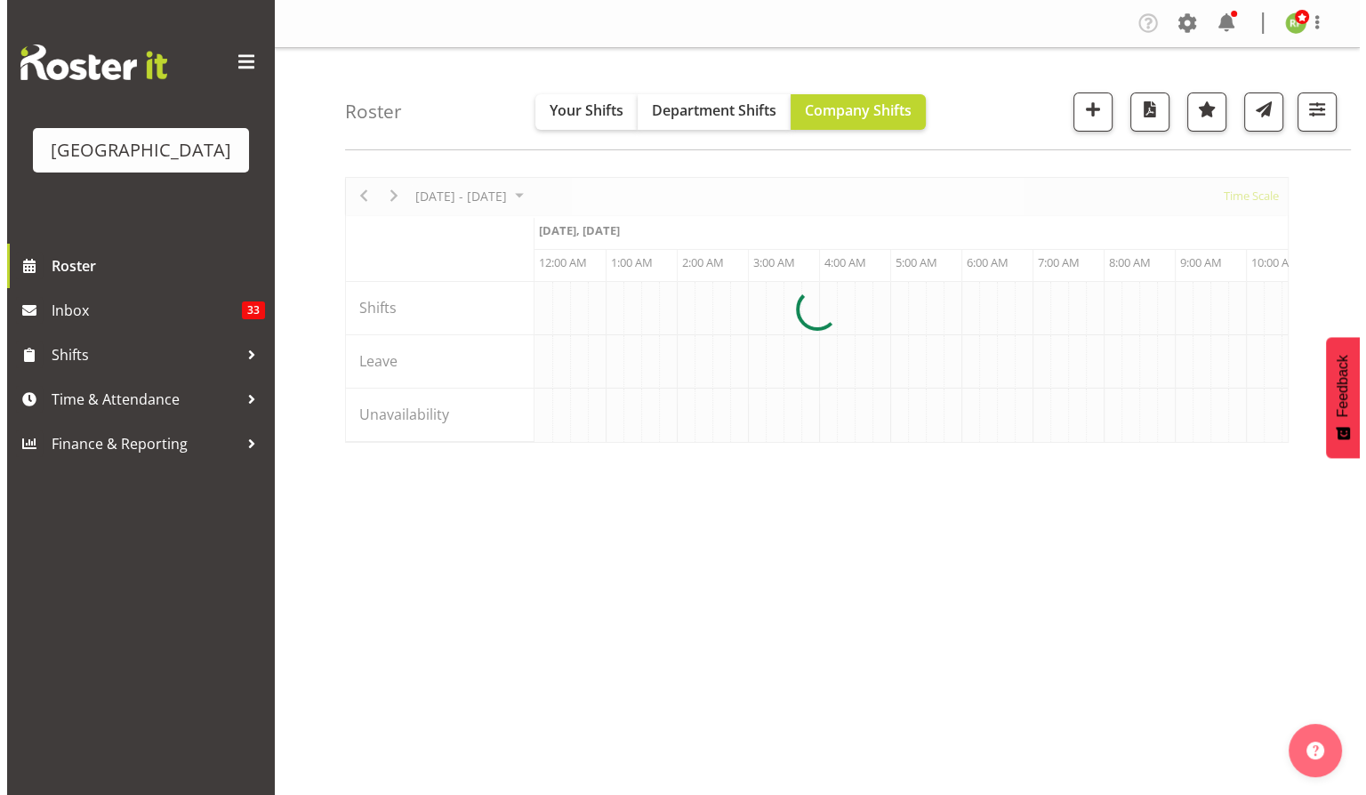
scroll to position [0, 3416]
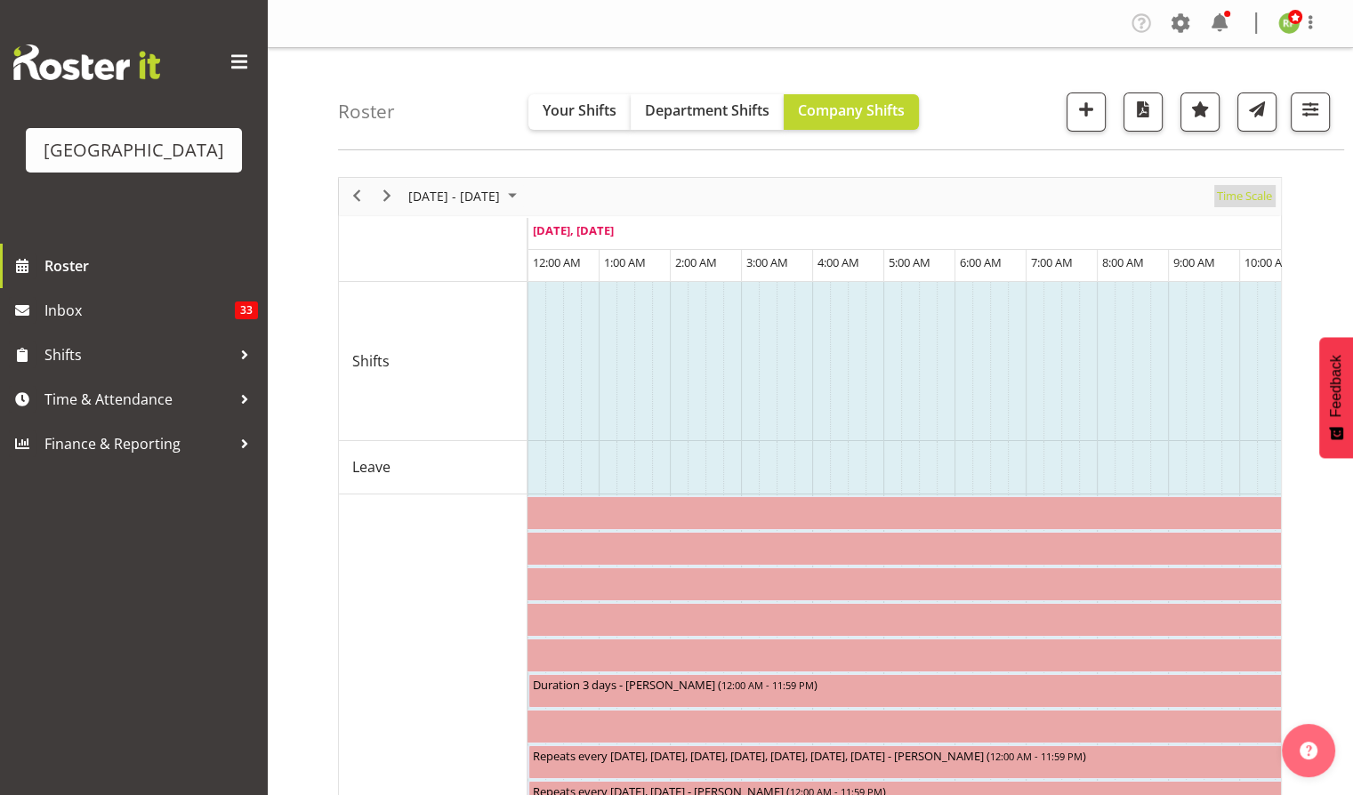
click at [1260, 200] on span "Time Scale" at bounding box center [1244, 196] width 59 height 22
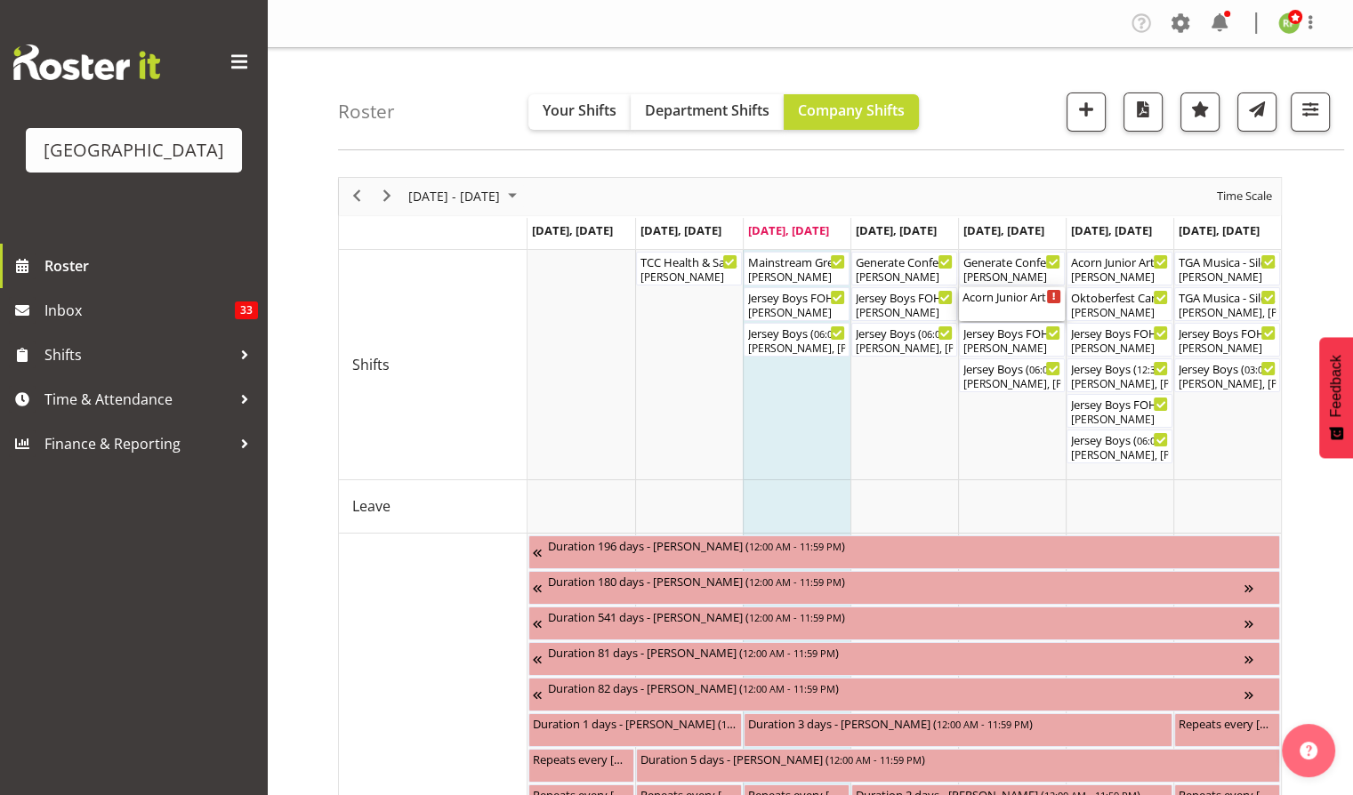
click at [1024, 299] on div "Acorn Junior Art Awards - X-Space ( 10:00 AM - 02:00 PM )" at bounding box center [1011, 296] width 99 height 18
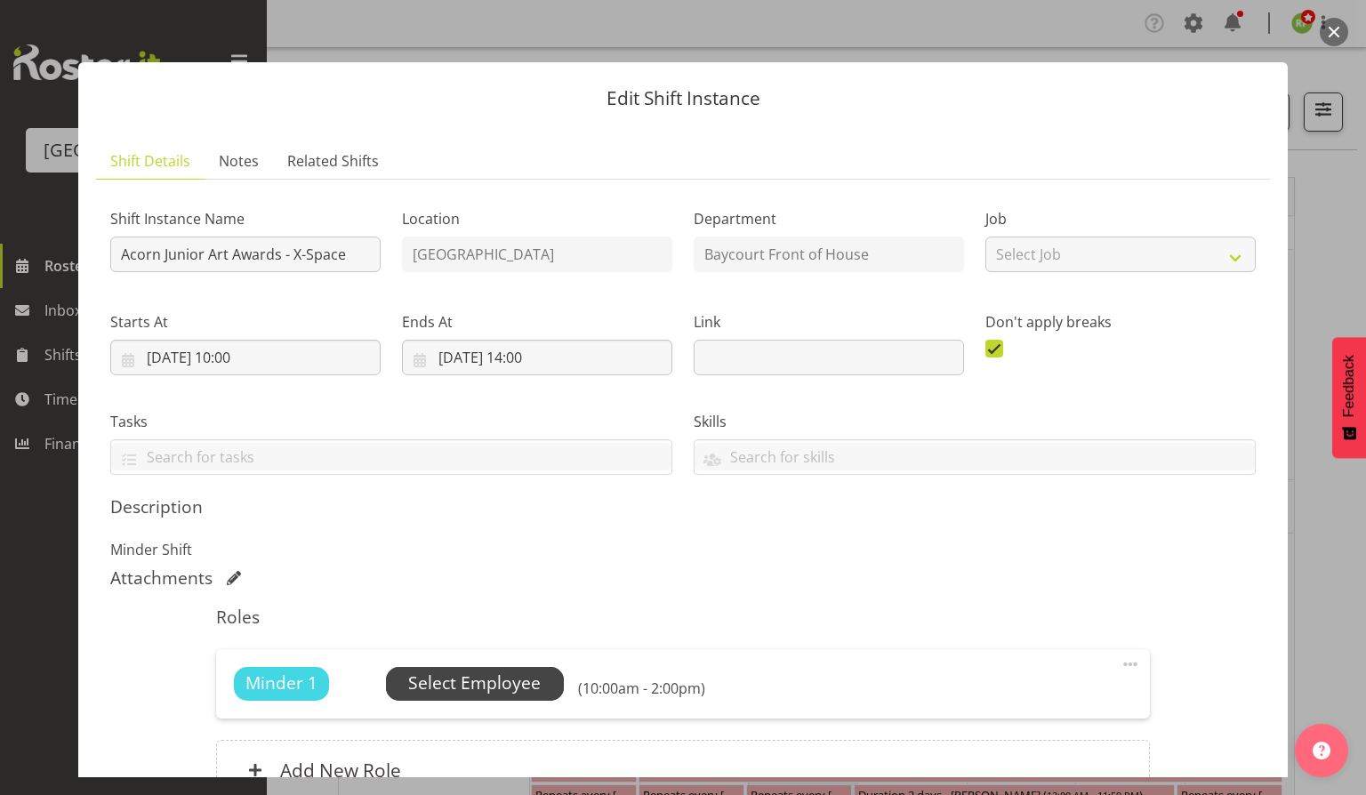
scroll to position [120, 0]
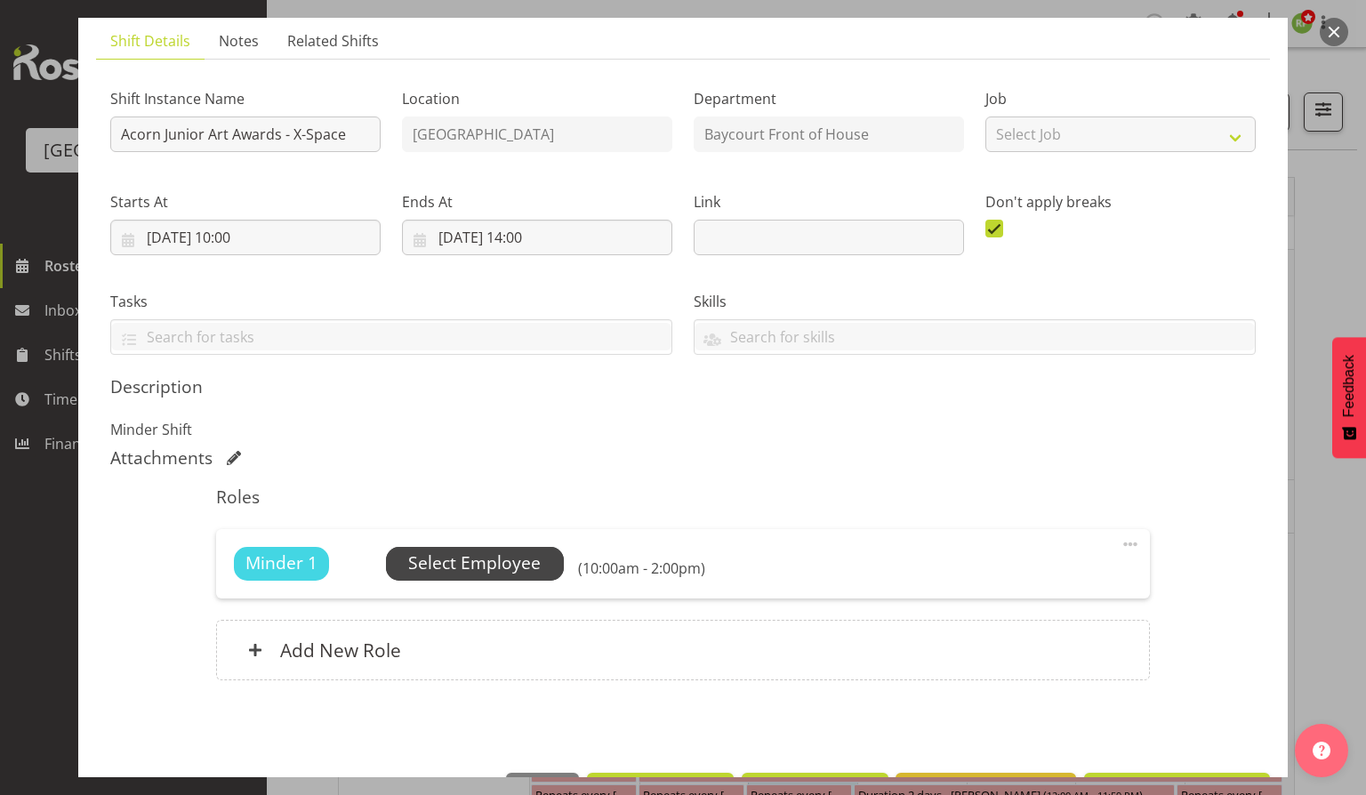
click at [486, 567] on span "Select Employee" at bounding box center [474, 564] width 133 height 26
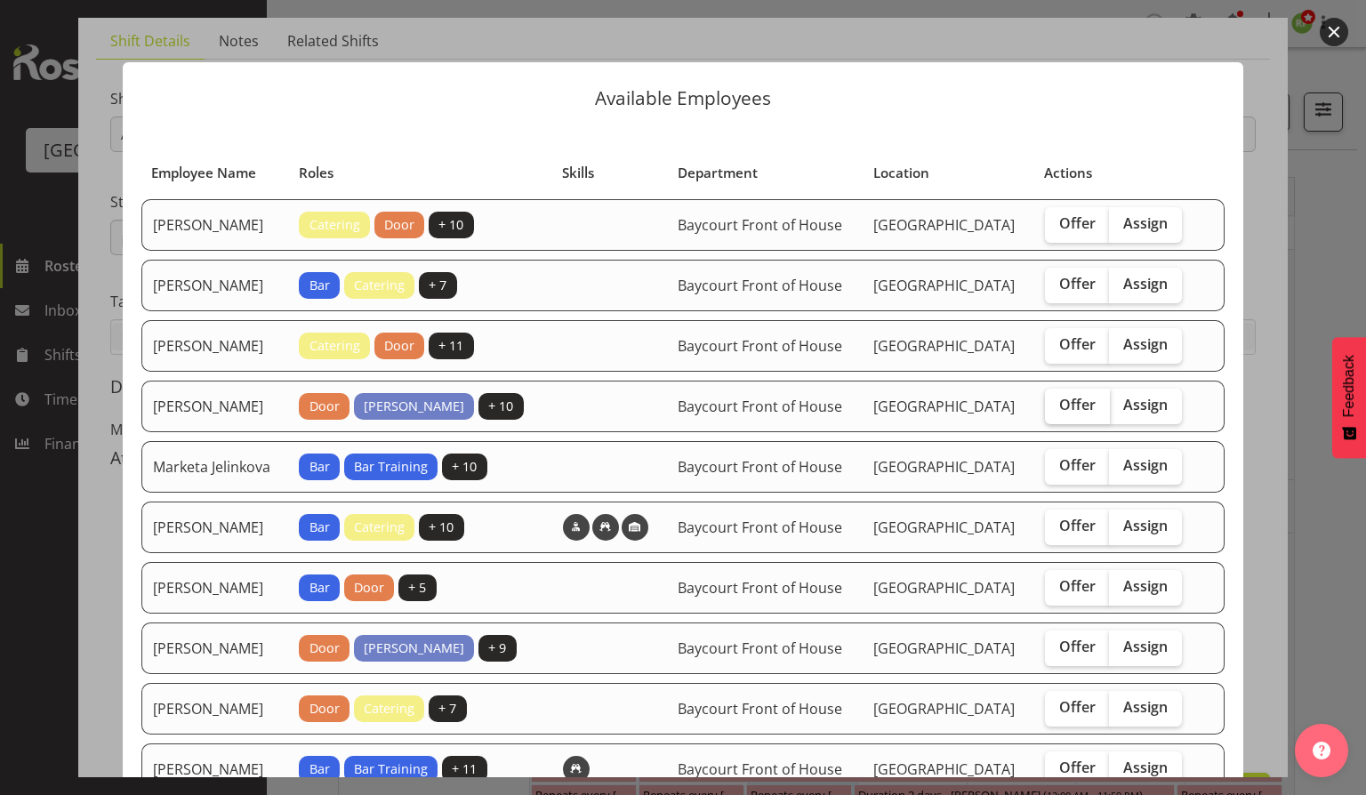
click at [1063, 414] on span "Offer" at bounding box center [1077, 405] width 36 height 18
click at [1057, 411] on input "Offer" at bounding box center [1051, 405] width 12 height 12
checkbox input "true"
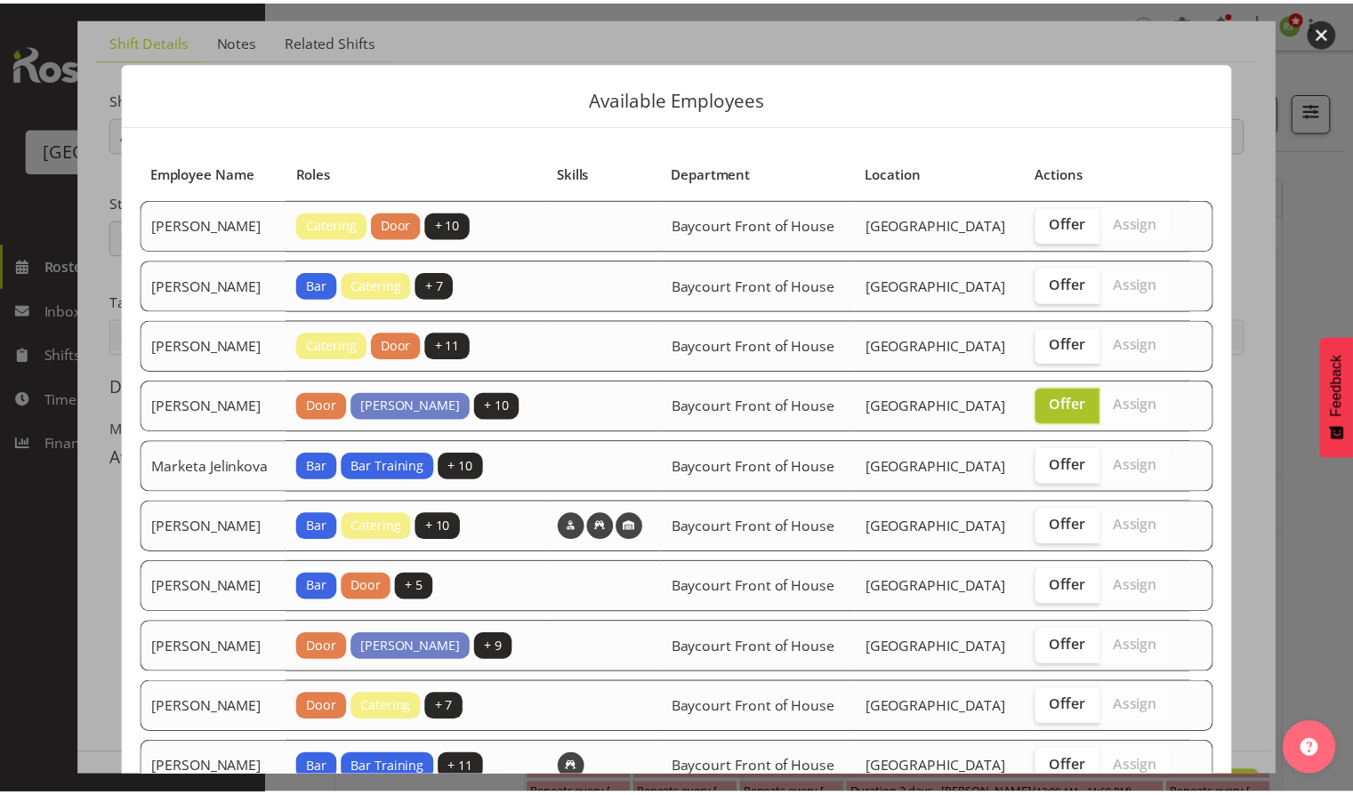
scroll to position [191, 0]
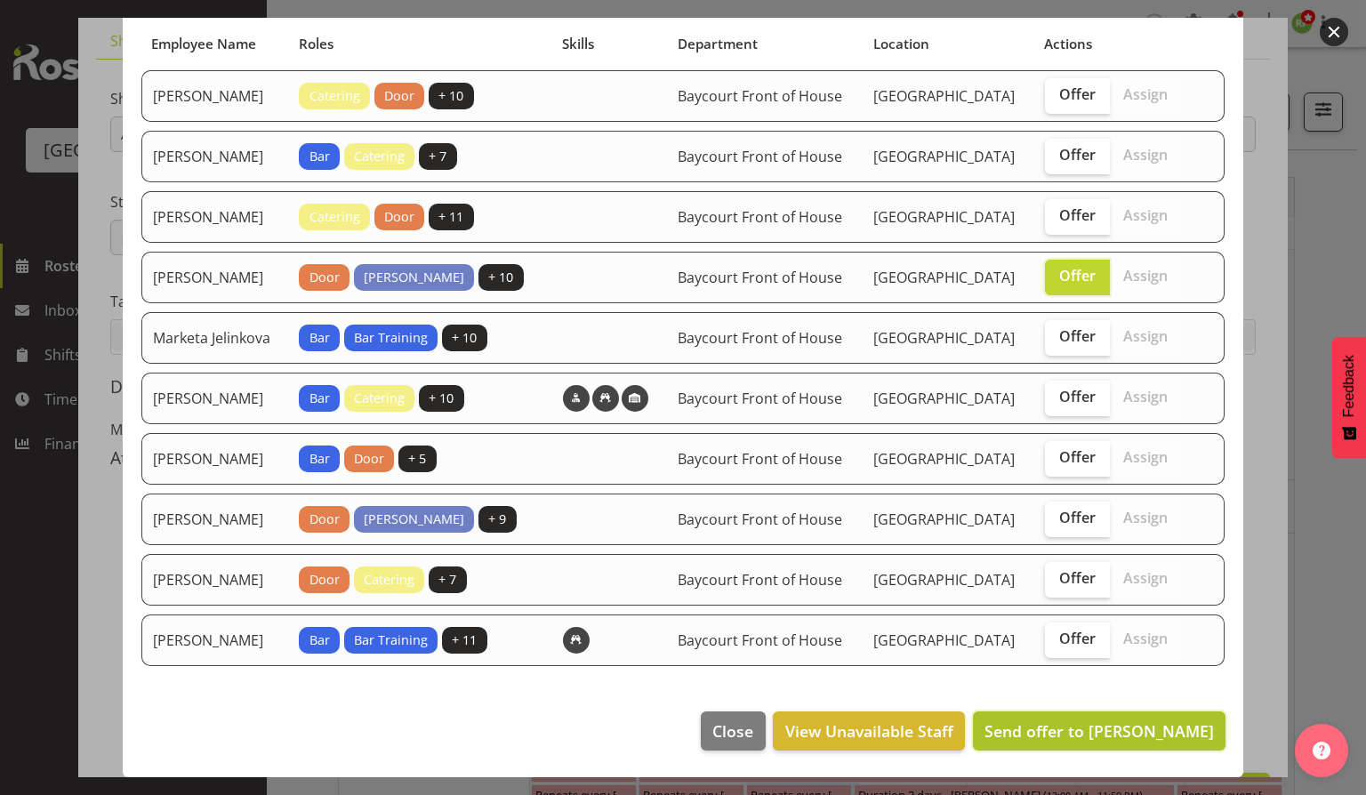
click at [1080, 730] on span "Send offer to Lisa Camplin" at bounding box center [1100, 731] width 230 height 21
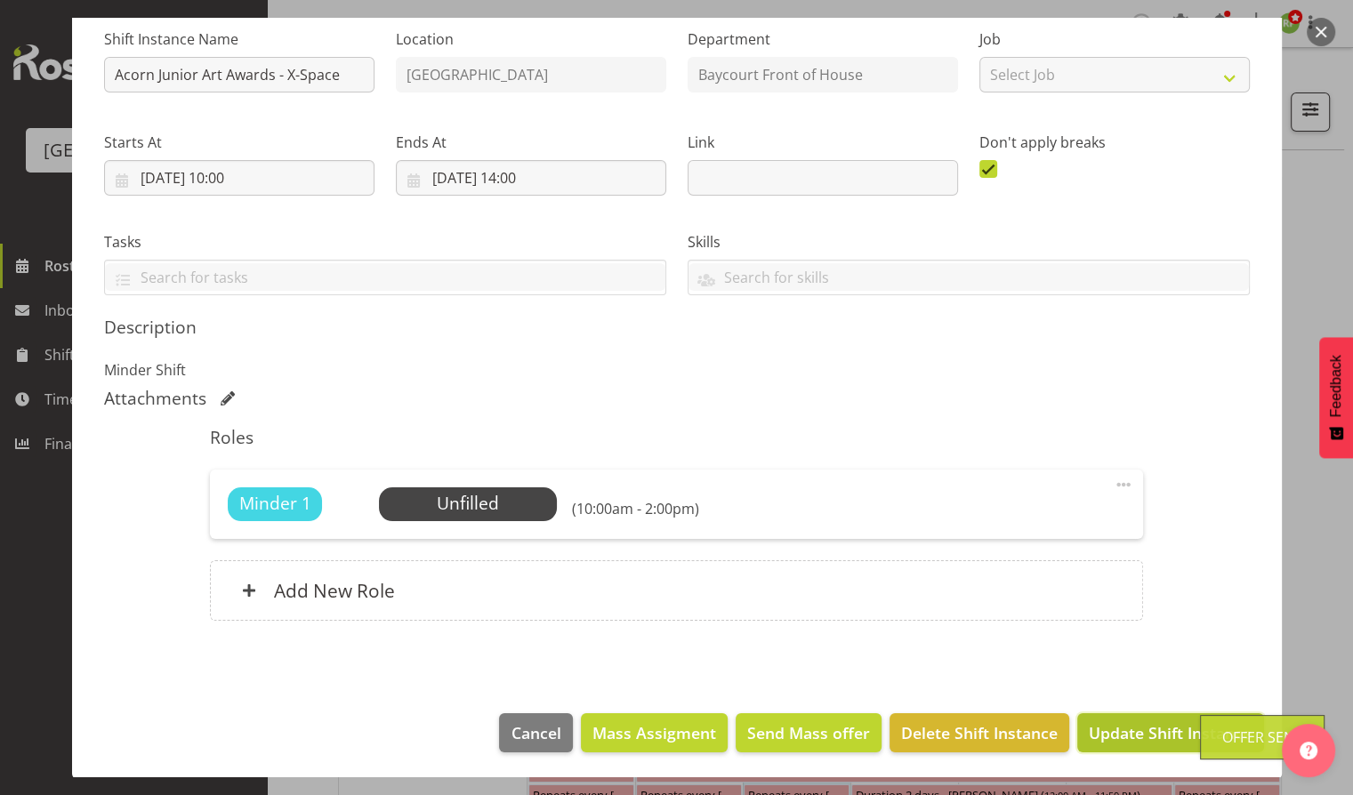
click at [1145, 729] on span "Update Shift Instance" at bounding box center [1170, 732] width 163 height 23
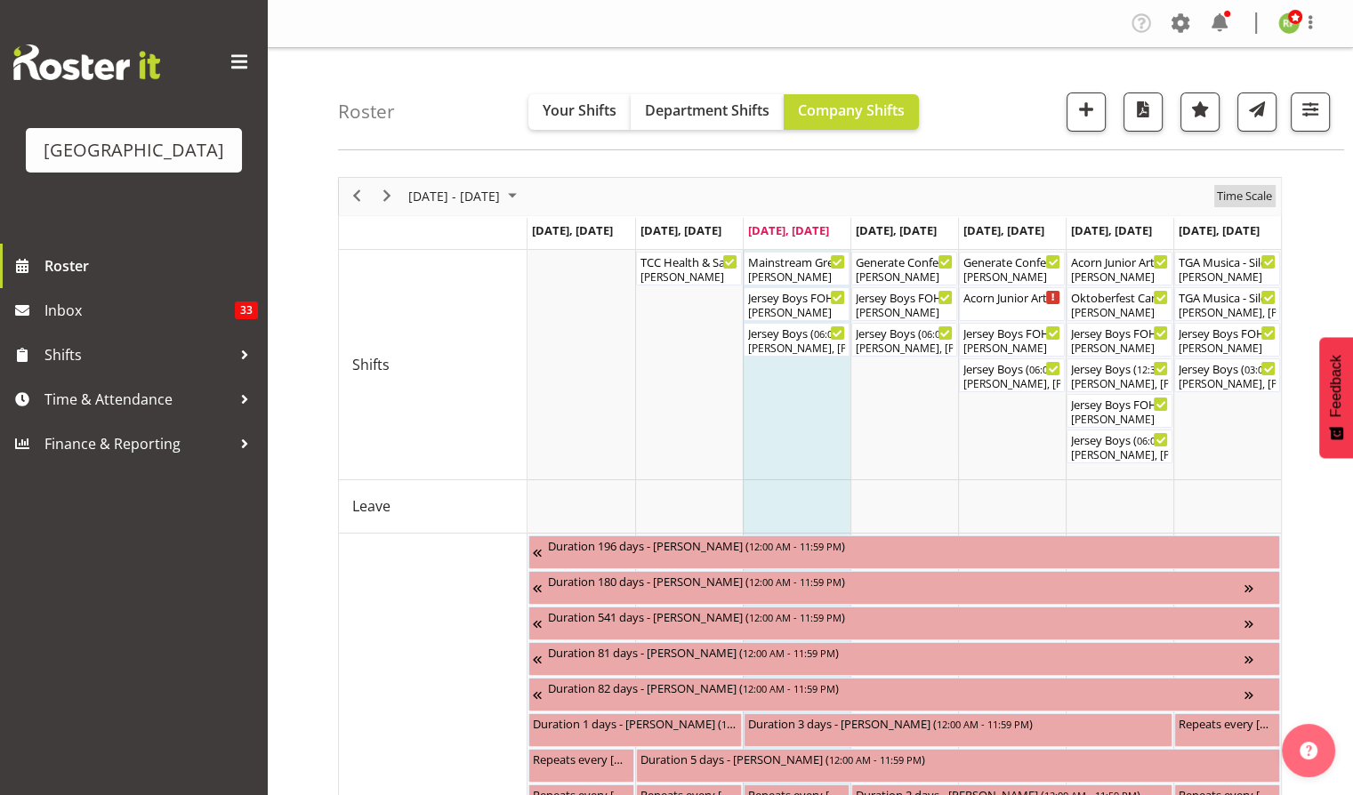
click at [1249, 190] on span "Time Scale" at bounding box center [1244, 196] width 59 height 22
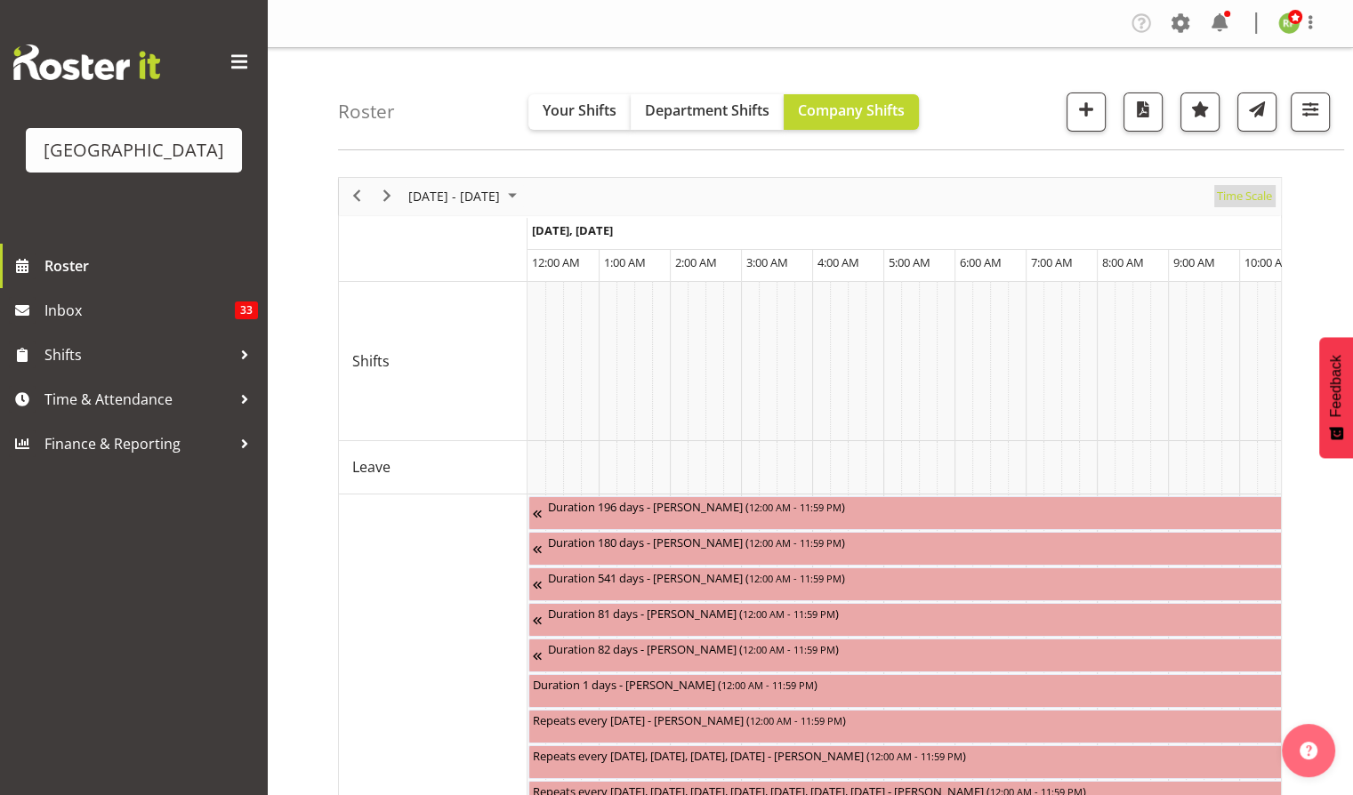
scroll to position [0, 3416]
